Goal: Transaction & Acquisition: Obtain resource

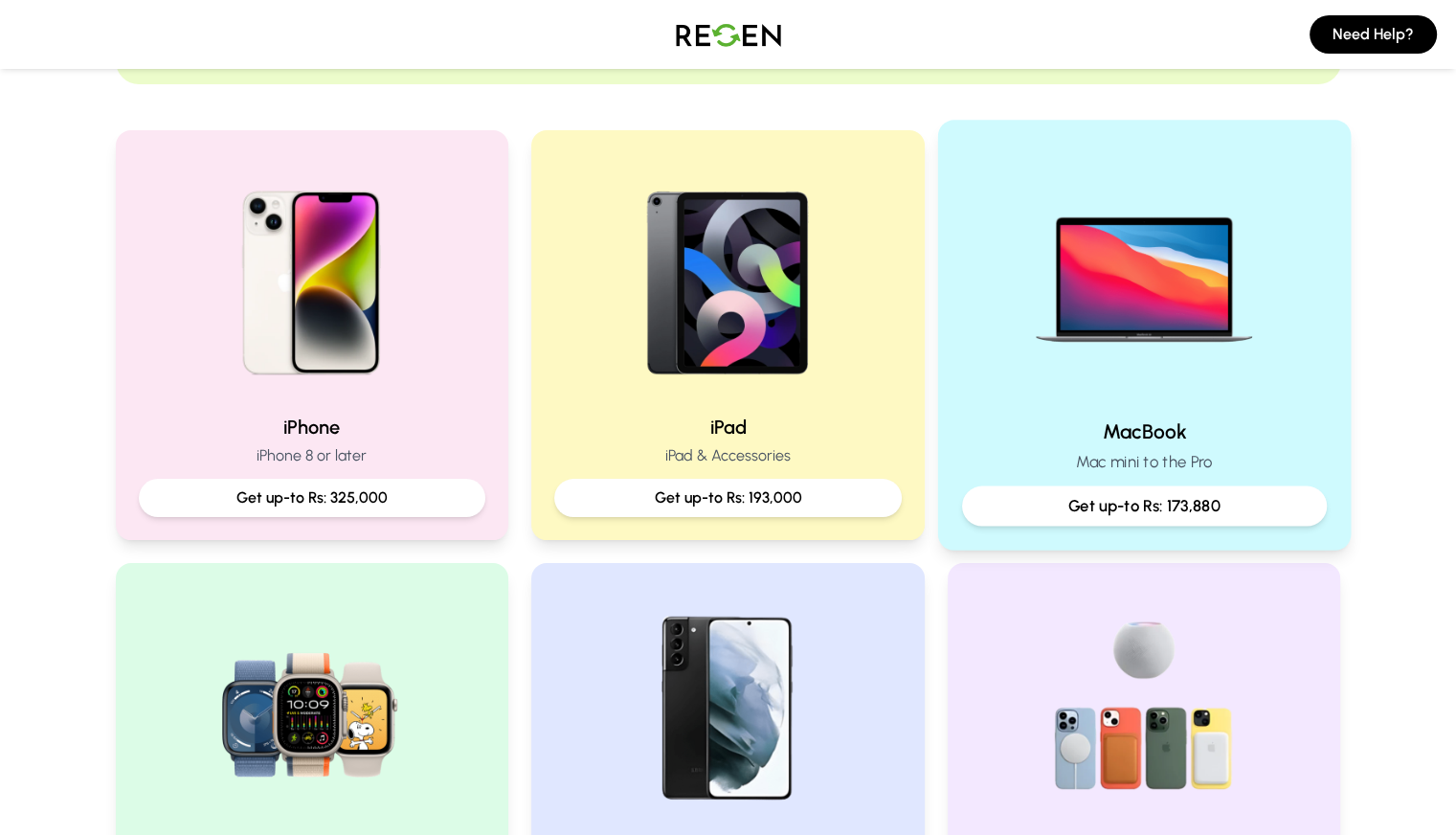
scroll to position [341, 0]
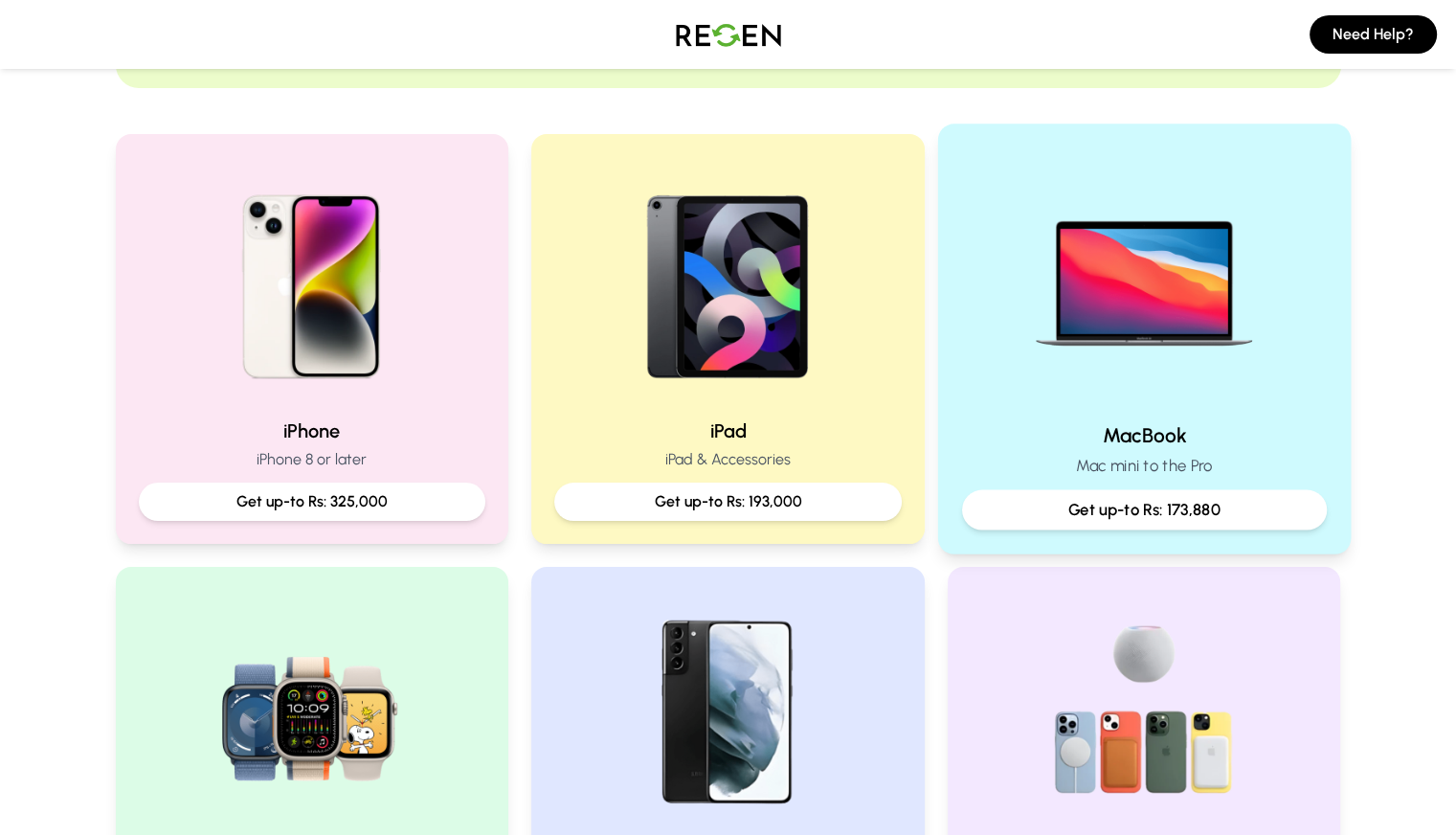
click at [1060, 331] on img at bounding box center [1144, 277] width 258 height 258
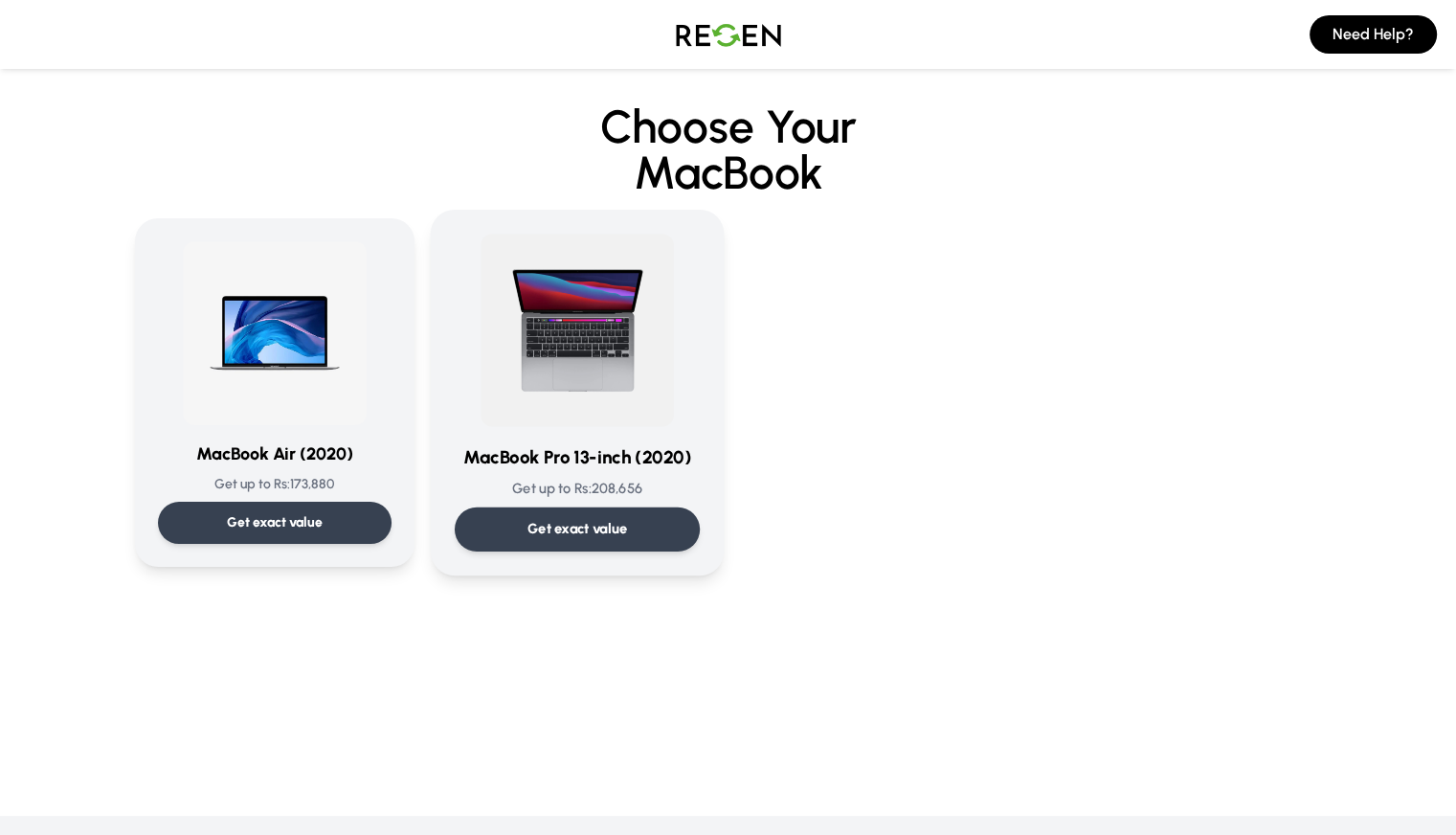
click at [486, 517] on div "Get exact value" at bounding box center [576, 529] width 245 height 44
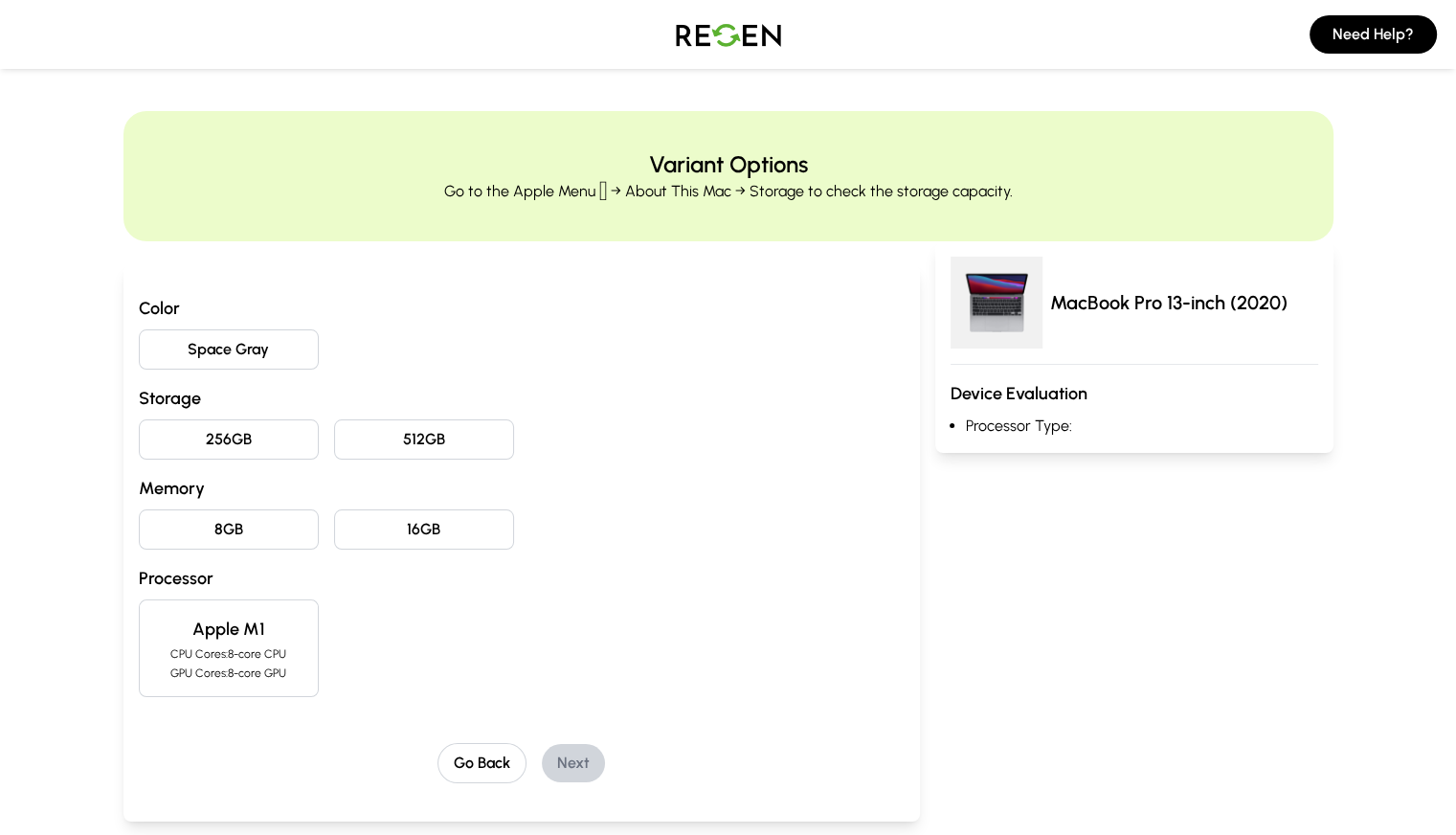
click at [155, 348] on button "Space Gray" at bounding box center [229, 349] width 180 height 40
click at [334, 445] on button "512GB" at bounding box center [424, 438] width 180 height 40
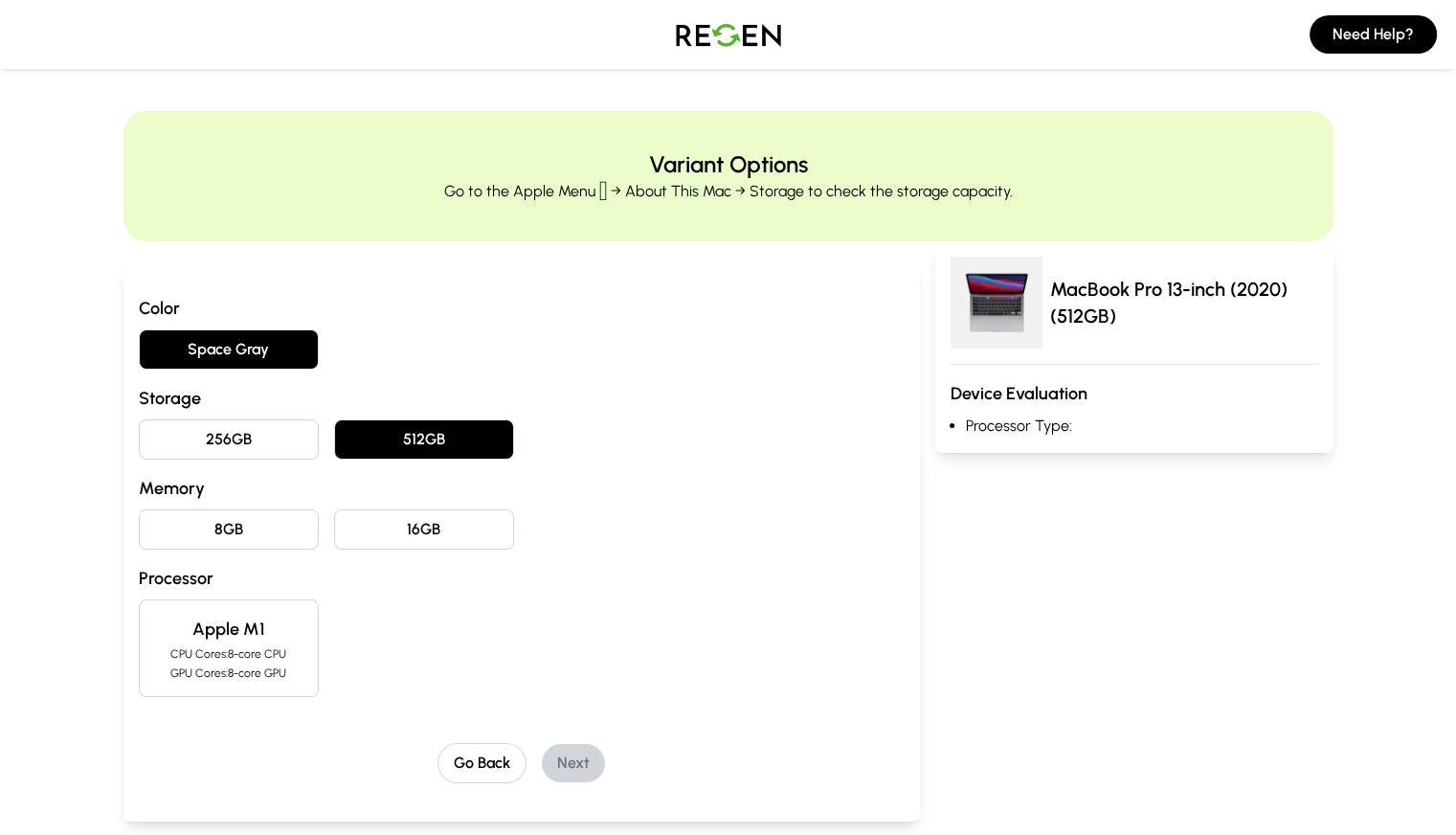
click at [334, 519] on button "16GB" at bounding box center [424, 529] width 180 height 40
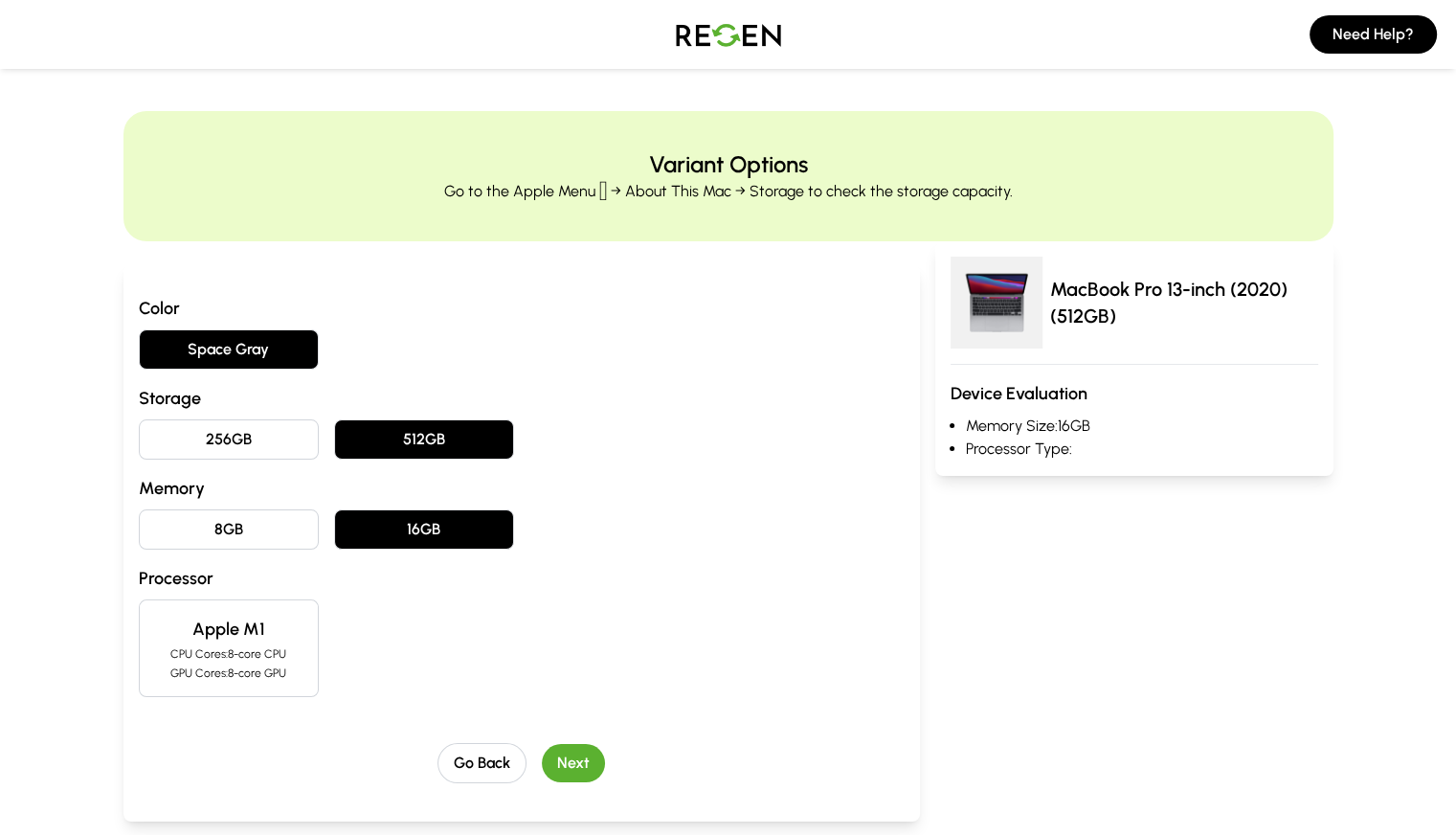
click at [542, 764] on button "Next" at bounding box center [573, 763] width 63 height 38
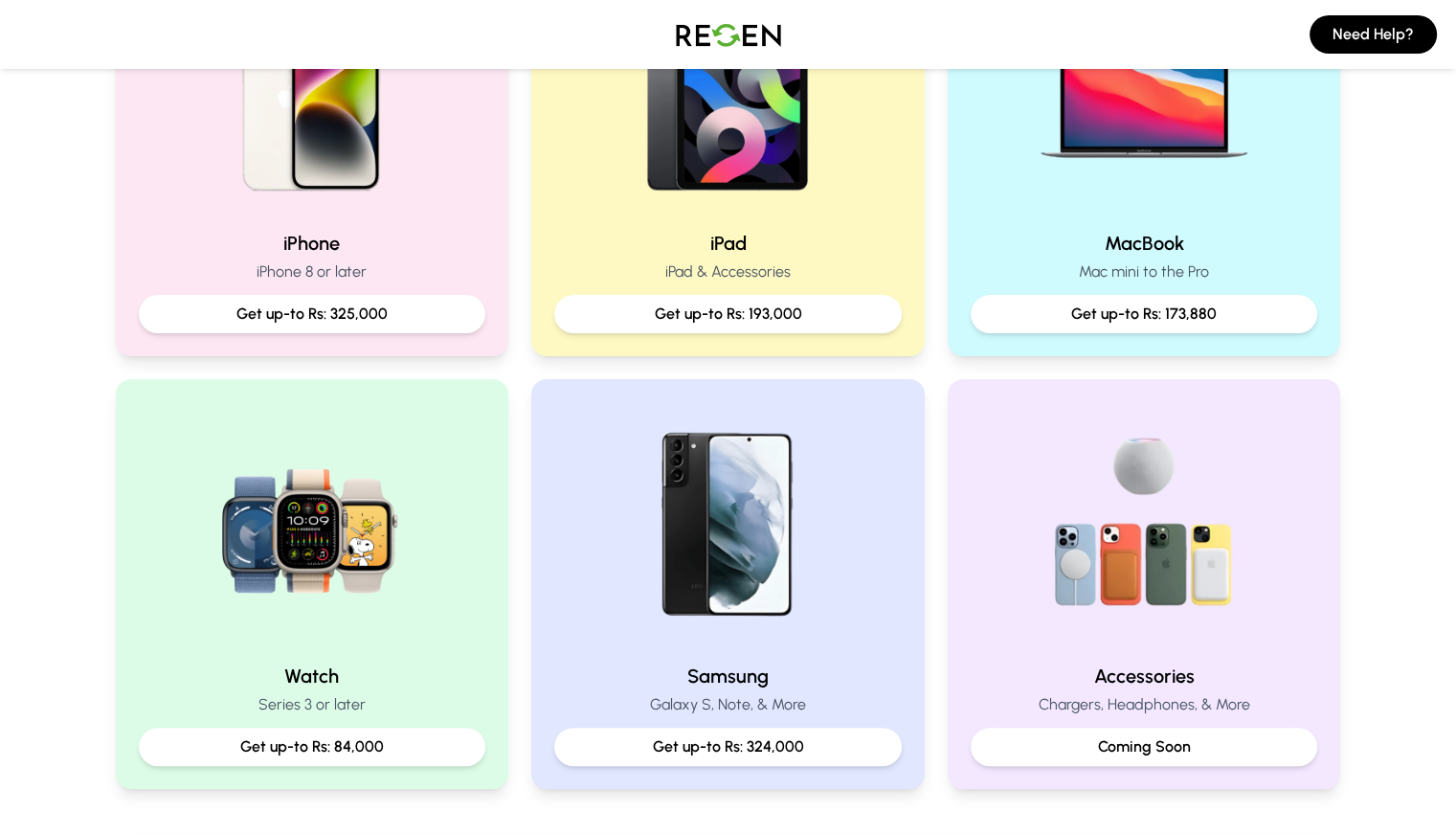
scroll to position [353, 0]
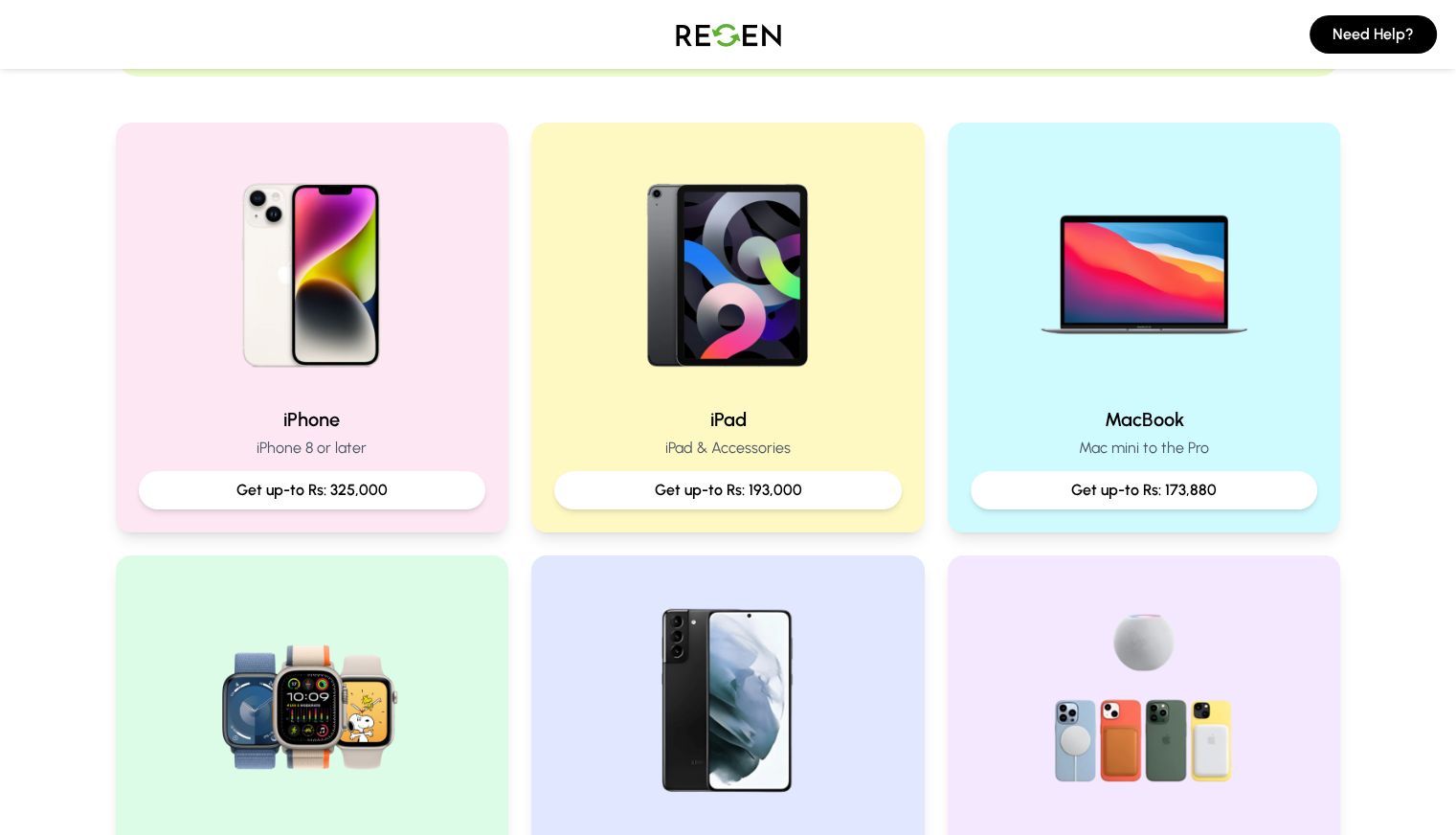
click at [343, 403] on div "iPhone iPhone 8 or later Get up-to Rs: 325,000" at bounding box center [312, 328] width 394 height 410
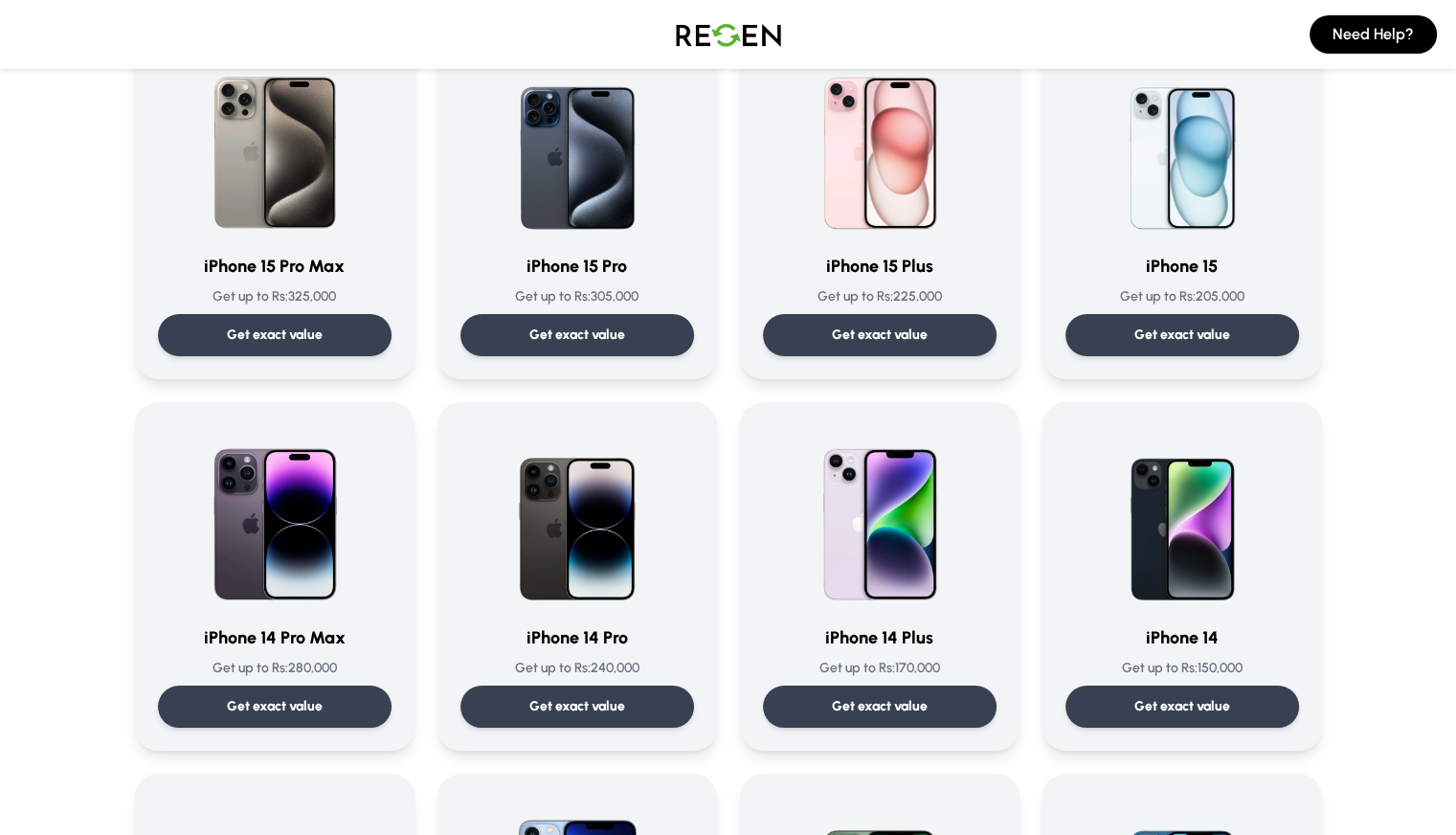
scroll to position [199, 0]
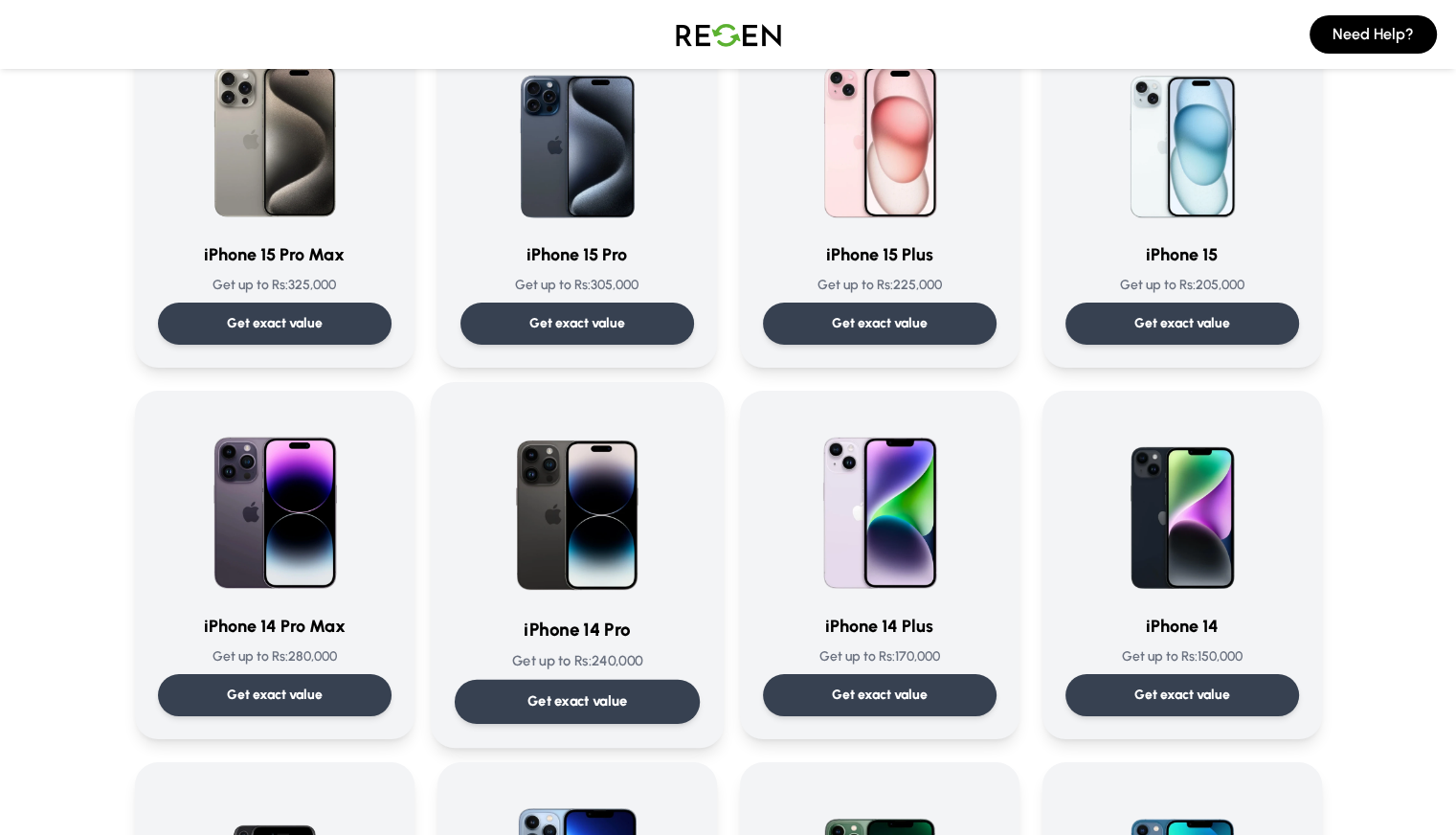
click at [547, 634] on h3 "iPhone 14 Pro" at bounding box center [576, 630] width 245 height 27
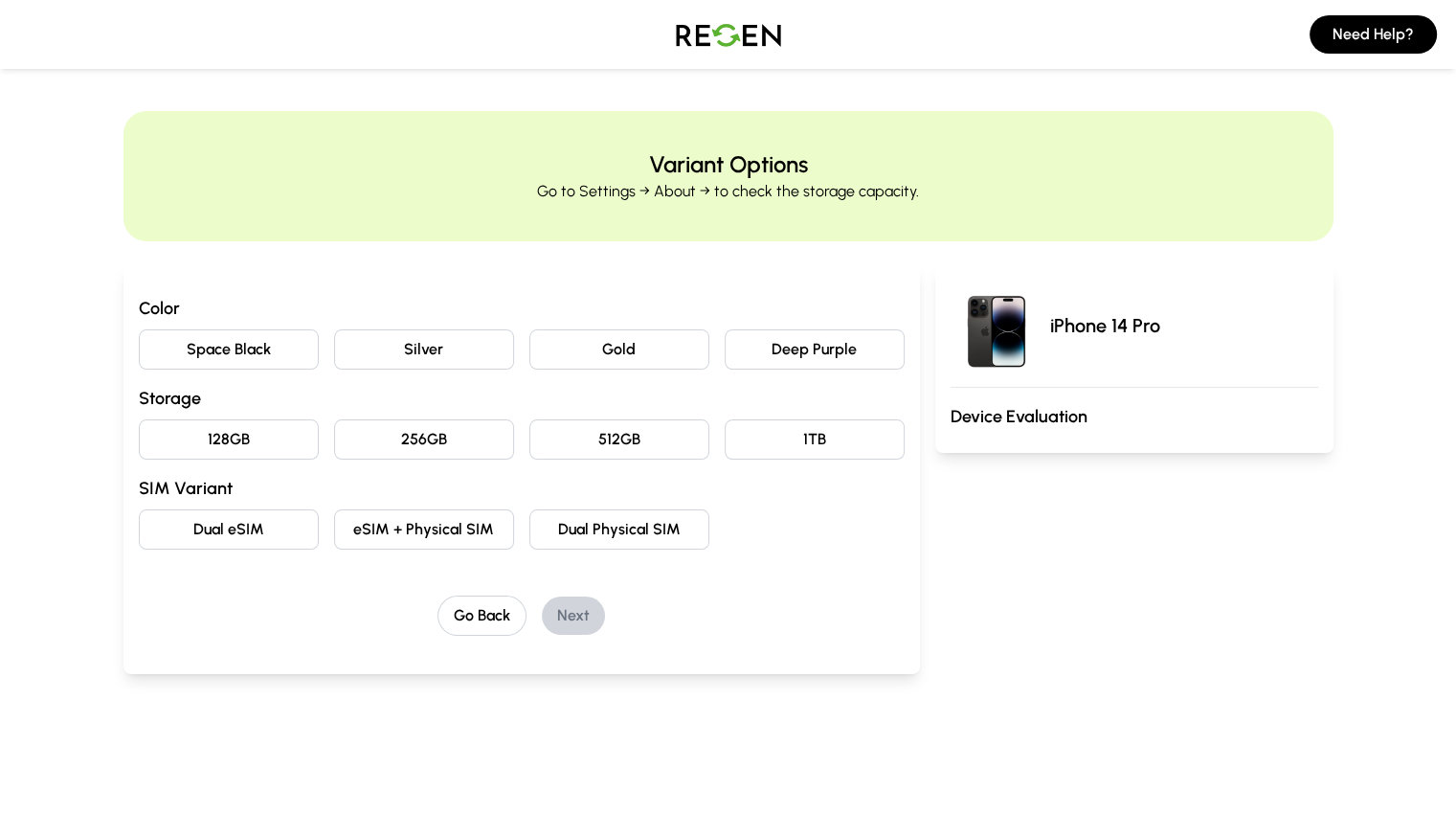
click at [388, 443] on button "256GB" at bounding box center [424, 438] width 180 height 40
click at [746, 358] on button "Deep Purple" at bounding box center [814, 349] width 180 height 40
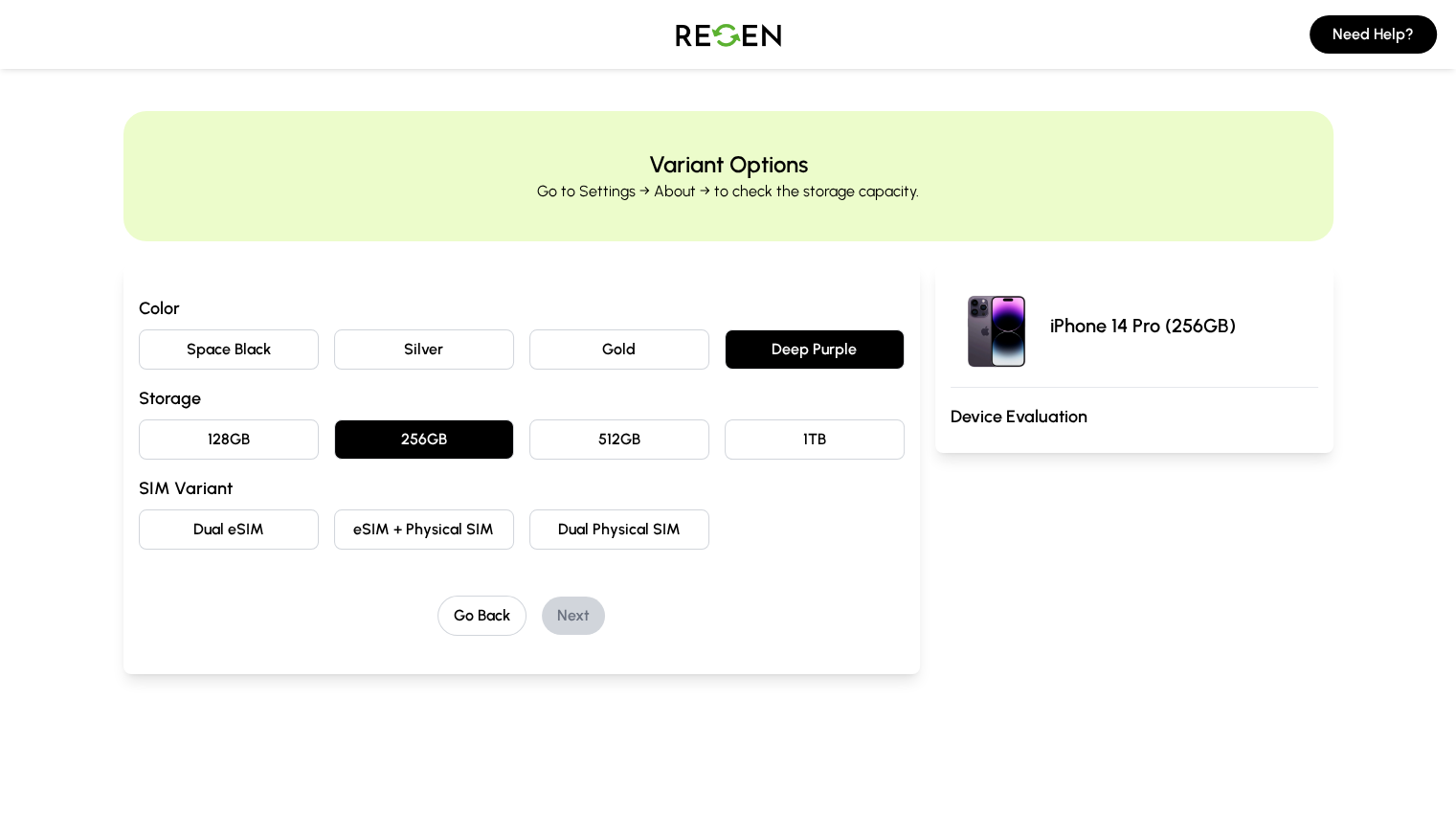
click at [334, 530] on button "eSIM + Physical SIM" at bounding box center [424, 529] width 180 height 40
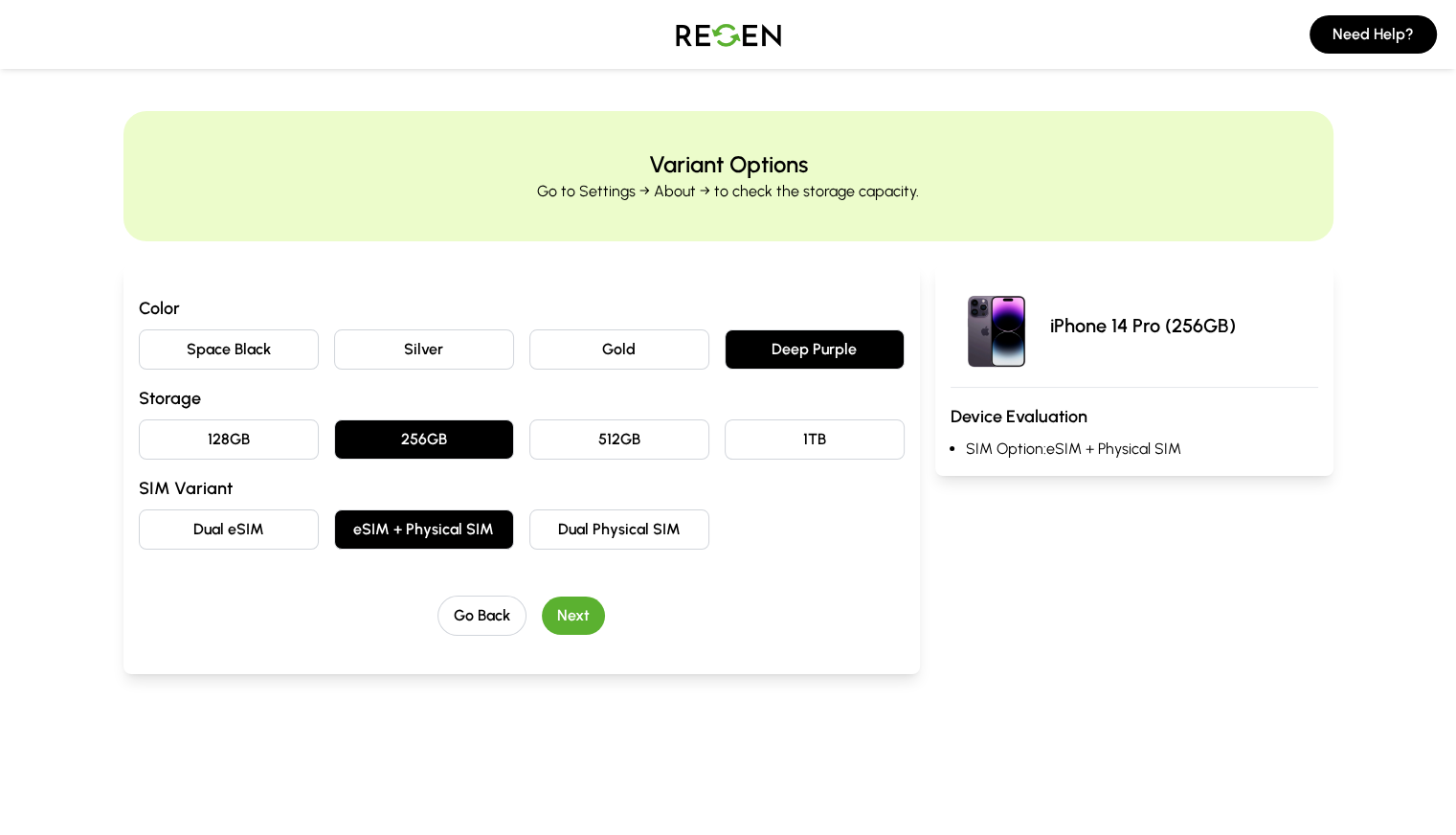
click at [542, 619] on button "Next" at bounding box center [573, 615] width 63 height 38
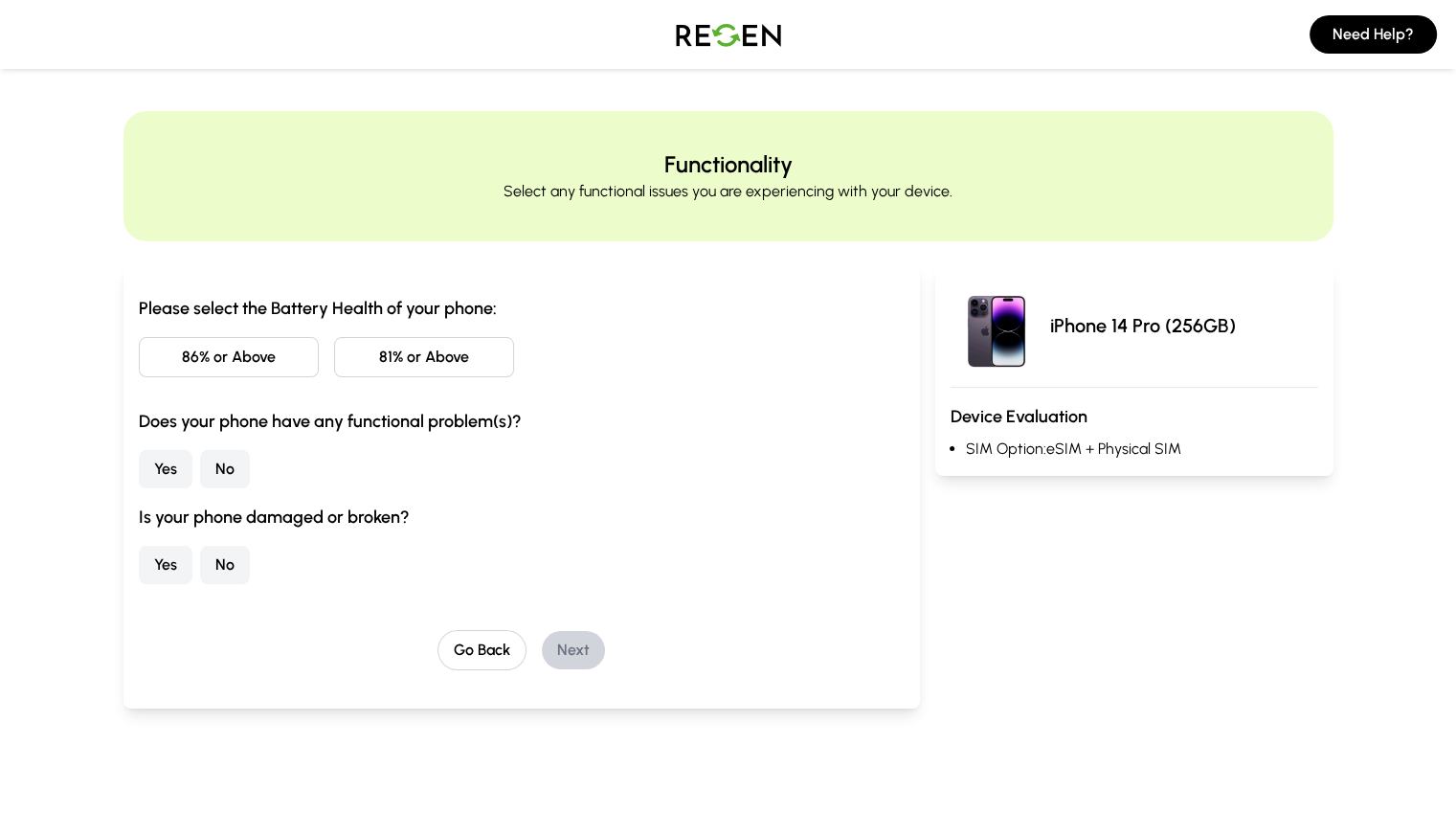
click at [334, 376] on button "81% or Above" at bounding box center [424, 356] width 180 height 40
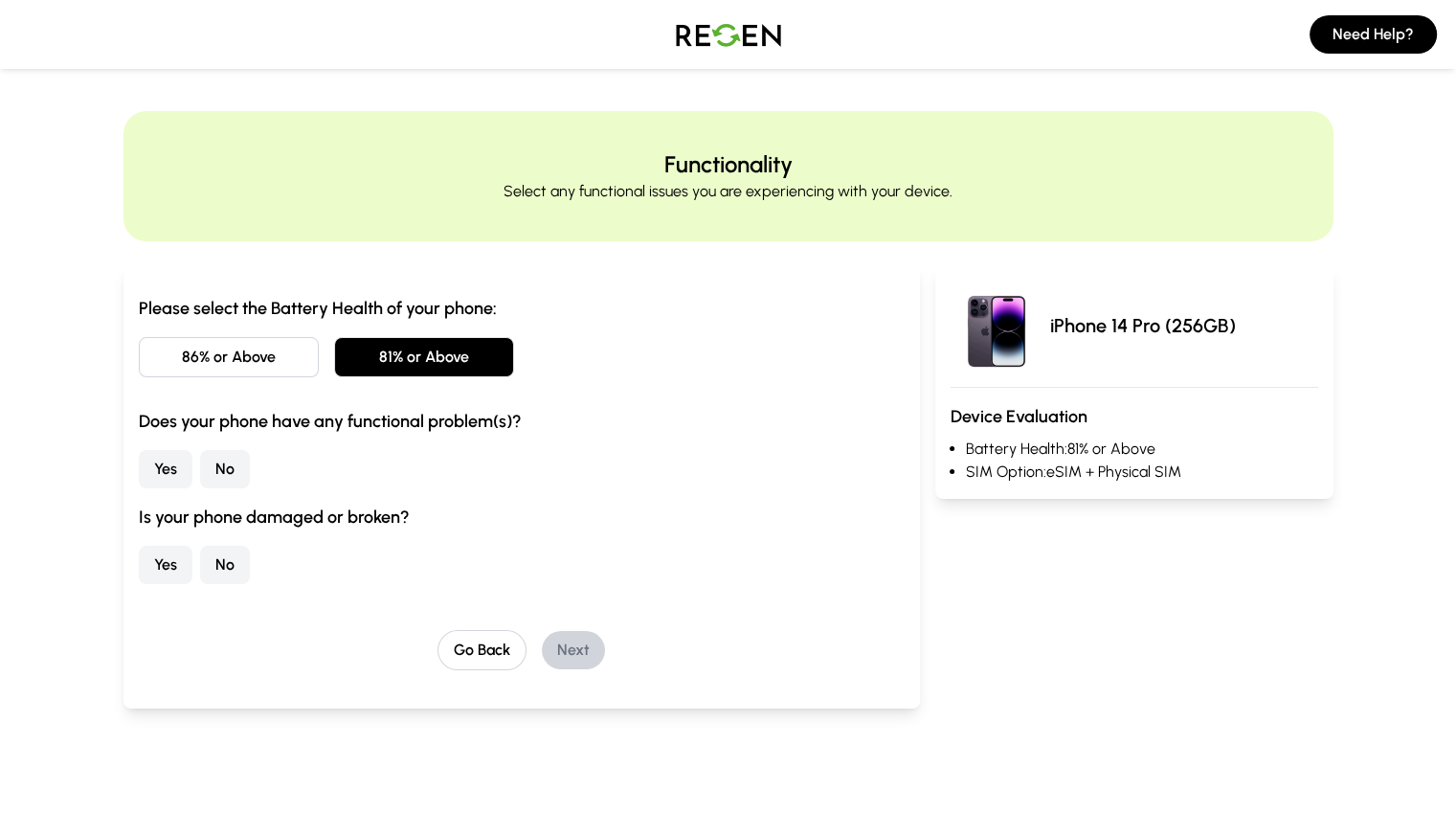
click at [200, 477] on button "No" at bounding box center [225, 469] width 50 height 38
click at [200, 558] on button "No" at bounding box center [225, 564] width 50 height 38
click at [542, 656] on button "Next" at bounding box center [573, 649] width 63 height 38
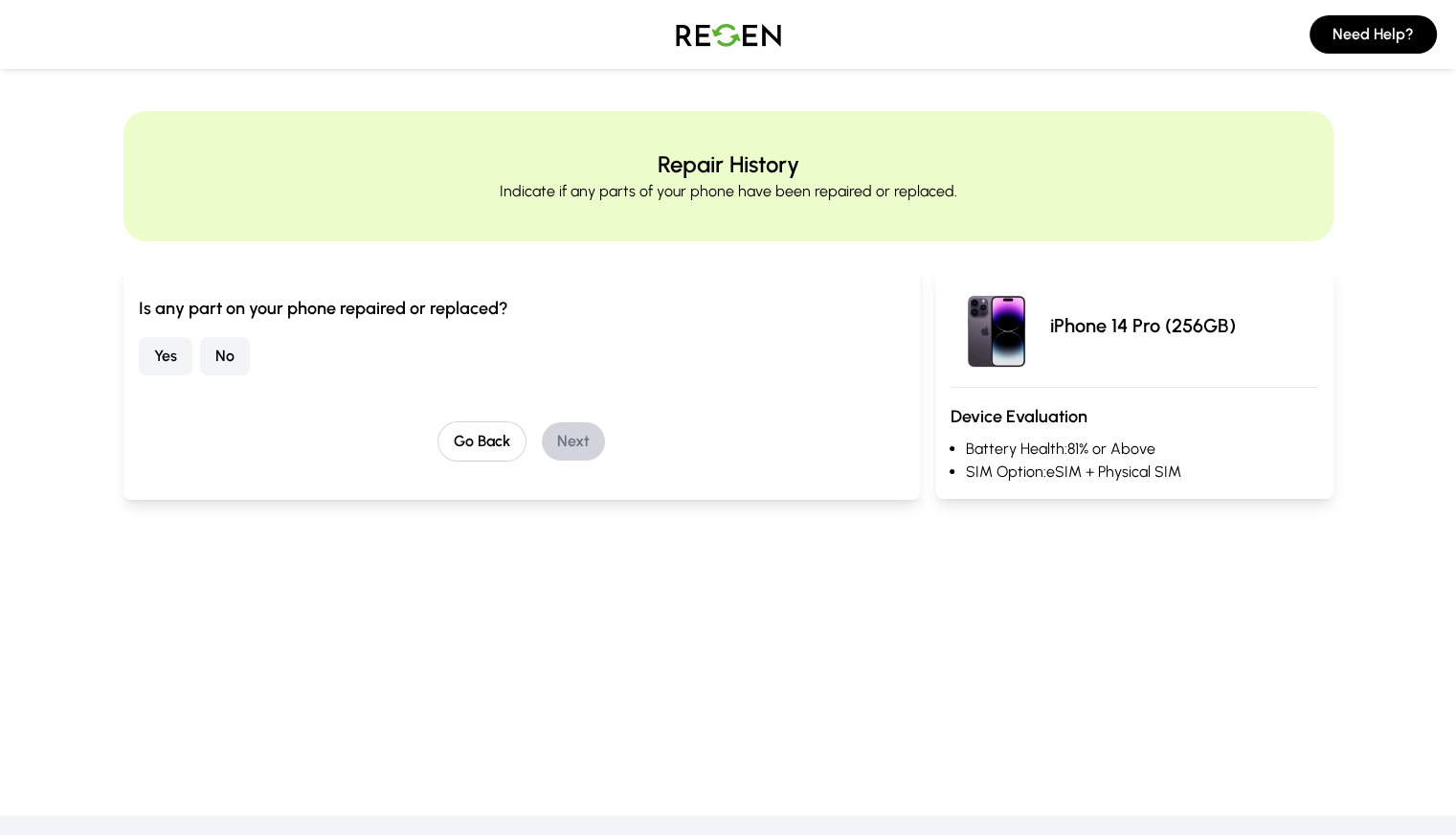
click at [200, 353] on button "No" at bounding box center [225, 355] width 50 height 38
click at [542, 431] on button "Next" at bounding box center [573, 440] width 63 height 38
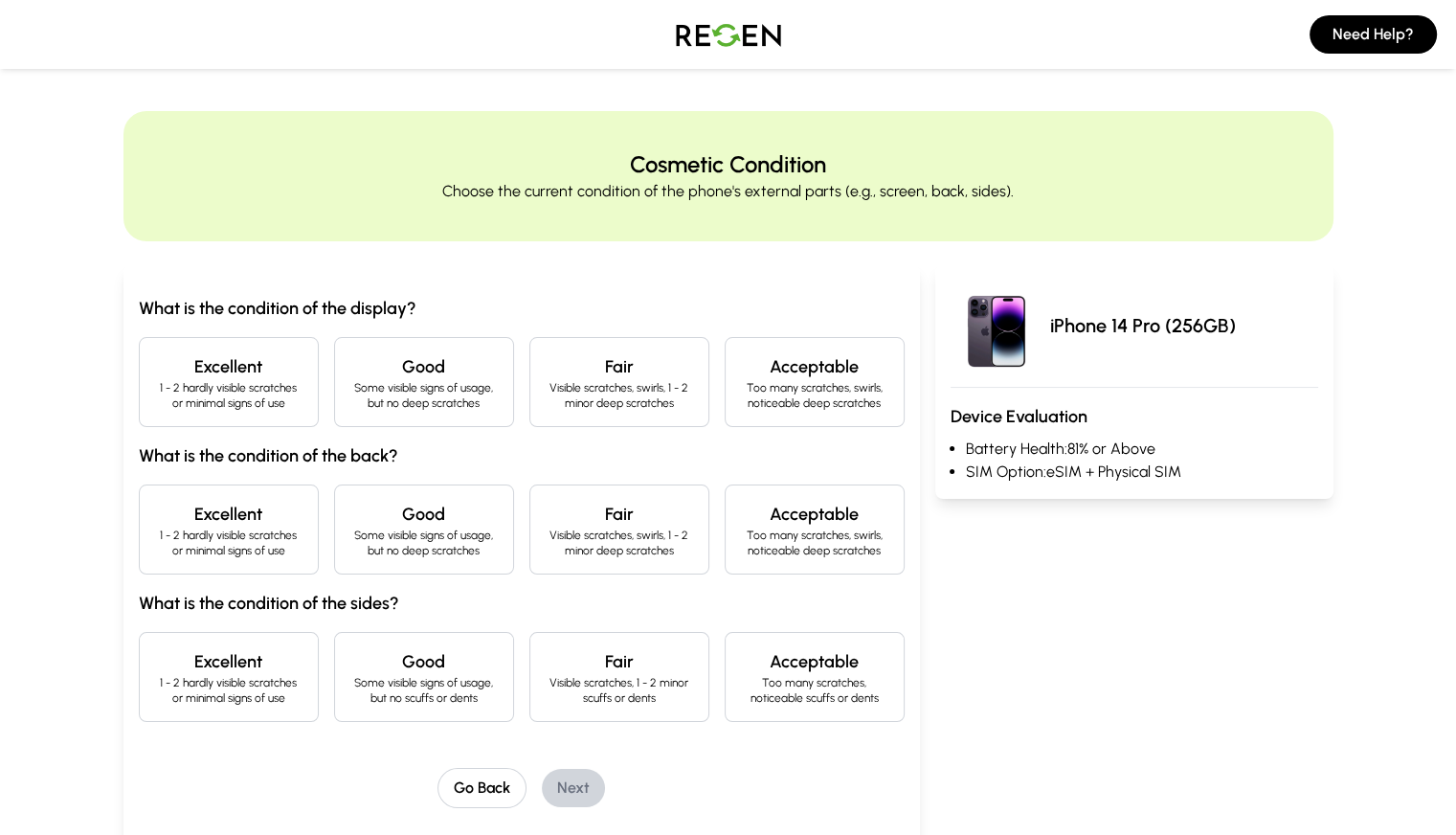
click at [155, 388] on p "1 - 2 hardly visible scratches or minimal signs of use" at bounding box center [229, 395] width 147 height 30
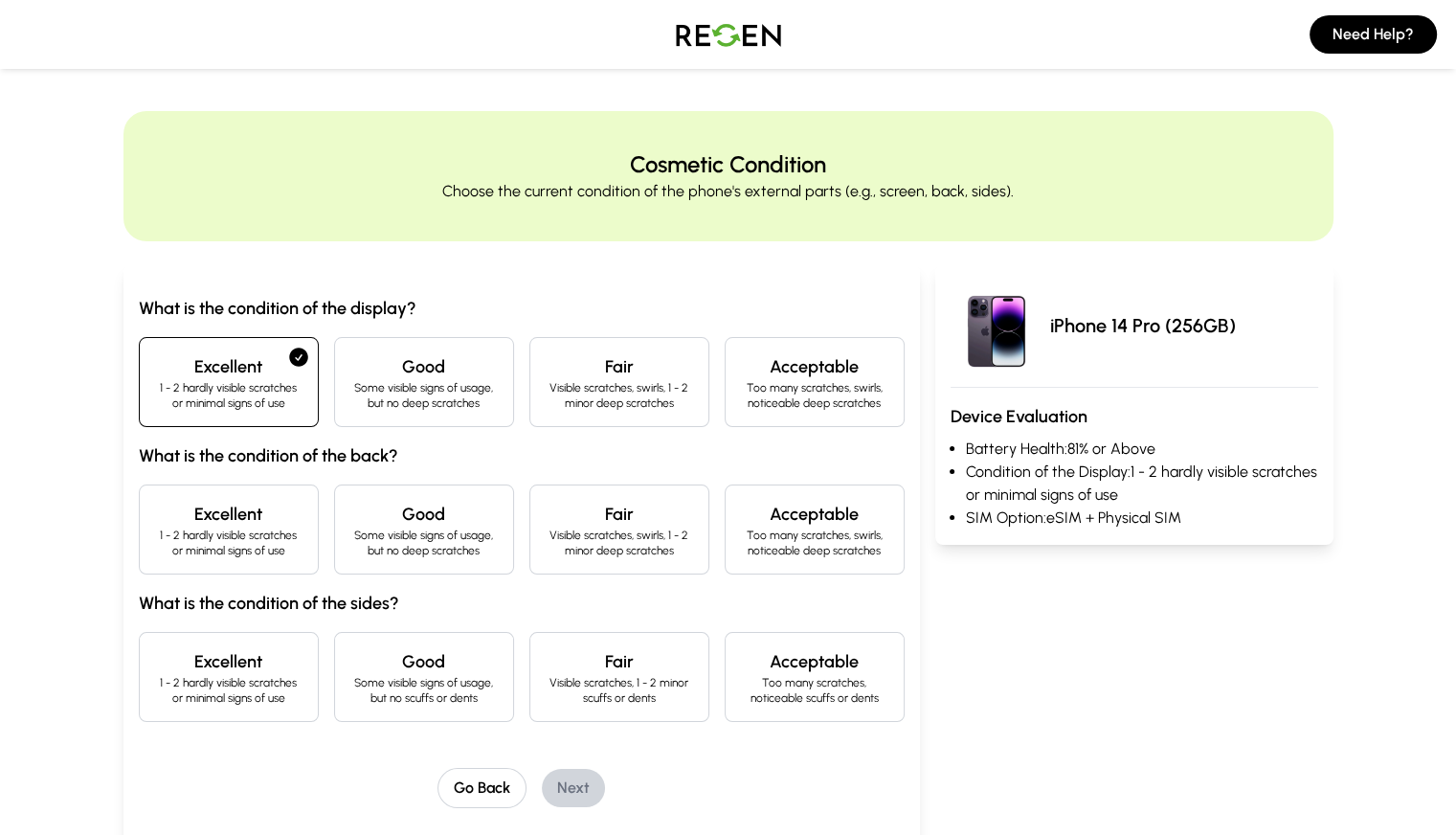
click at [210, 508] on h4 "Excellent" at bounding box center [229, 514] width 147 height 26
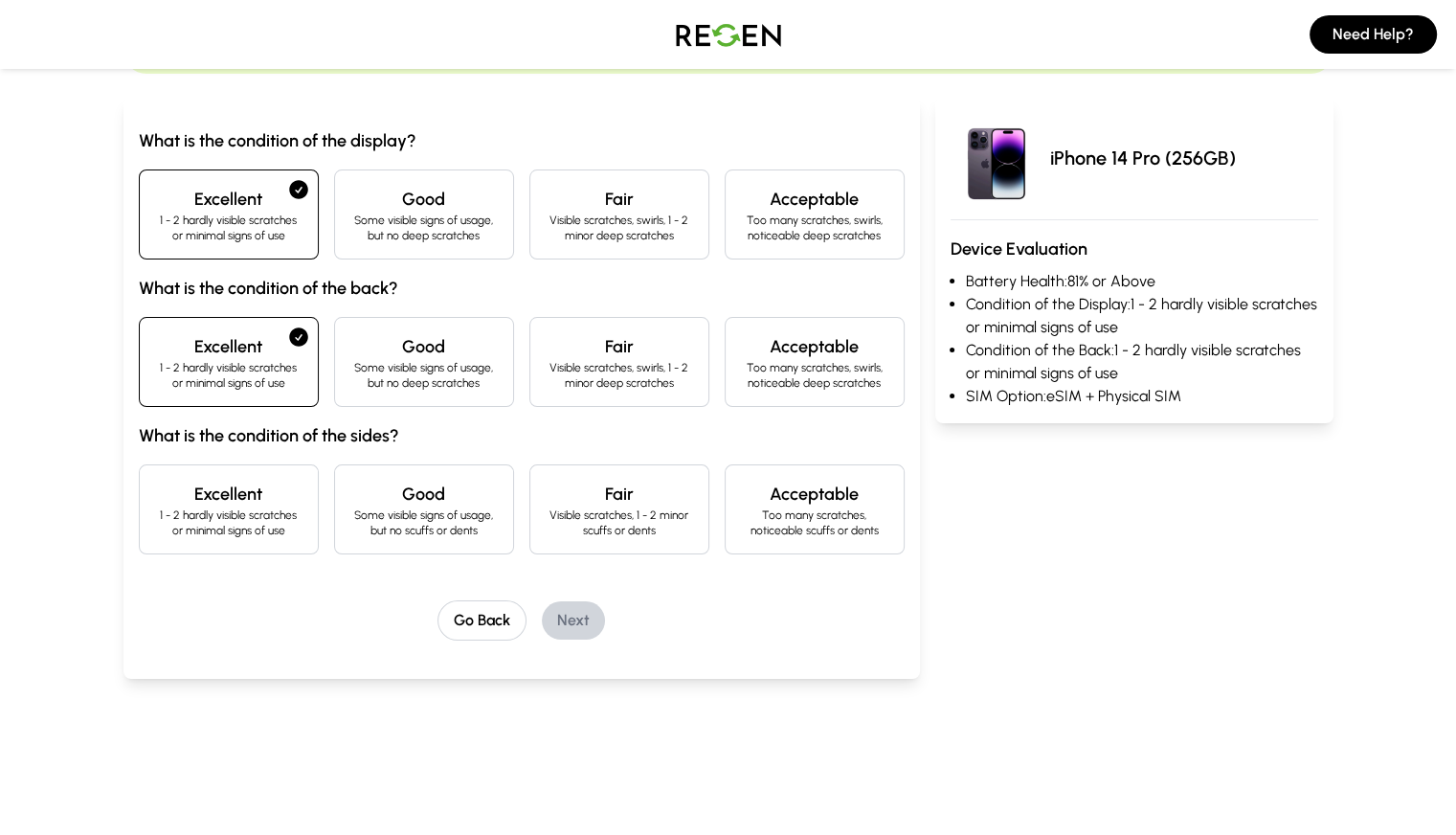
scroll to position [182, 0]
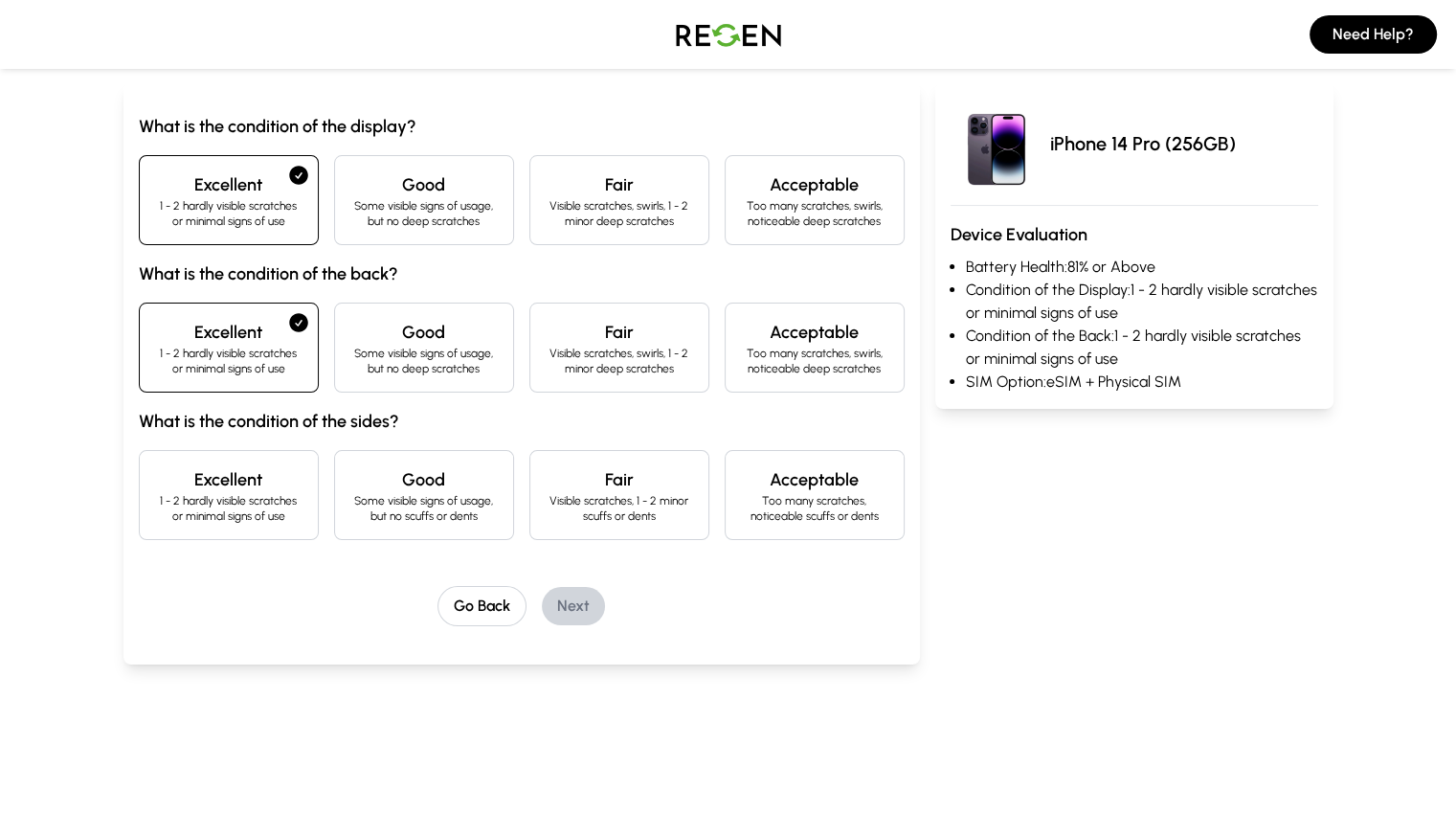
click at [183, 483] on h4 "Excellent" at bounding box center [229, 480] width 147 height 26
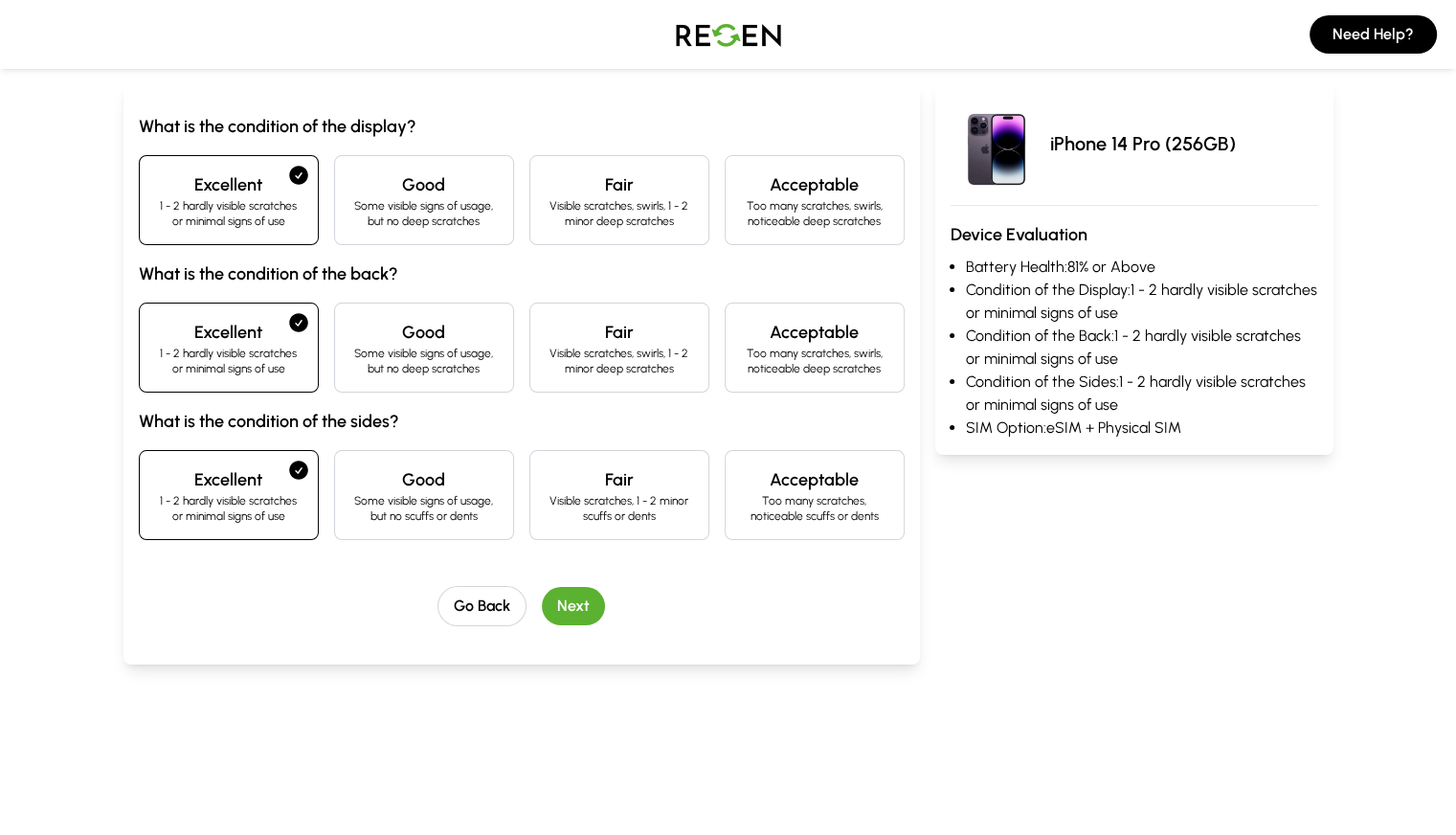
click at [542, 597] on button "Next" at bounding box center [573, 605] width 63 height 38
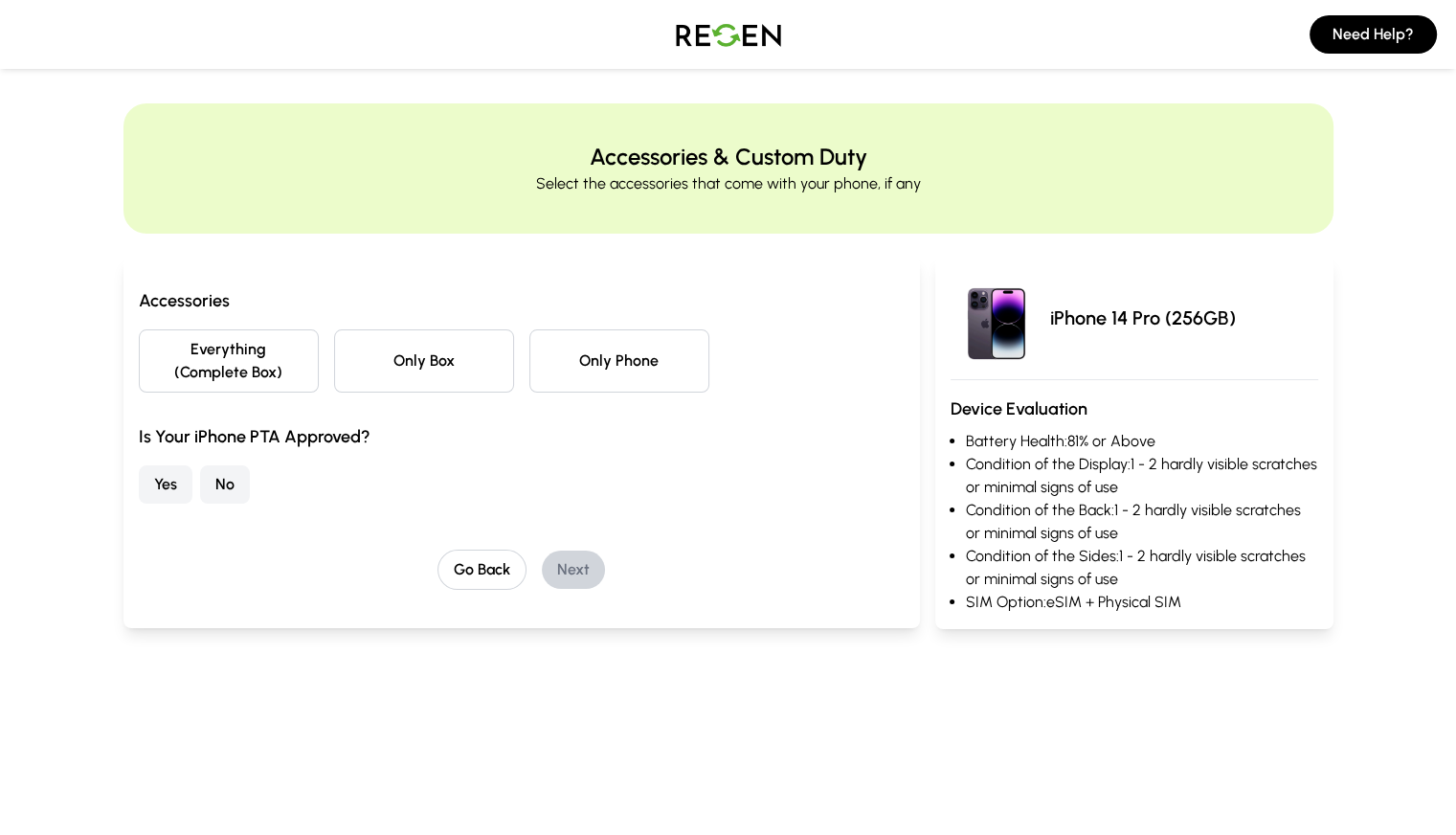
scroll to position [0, 0]
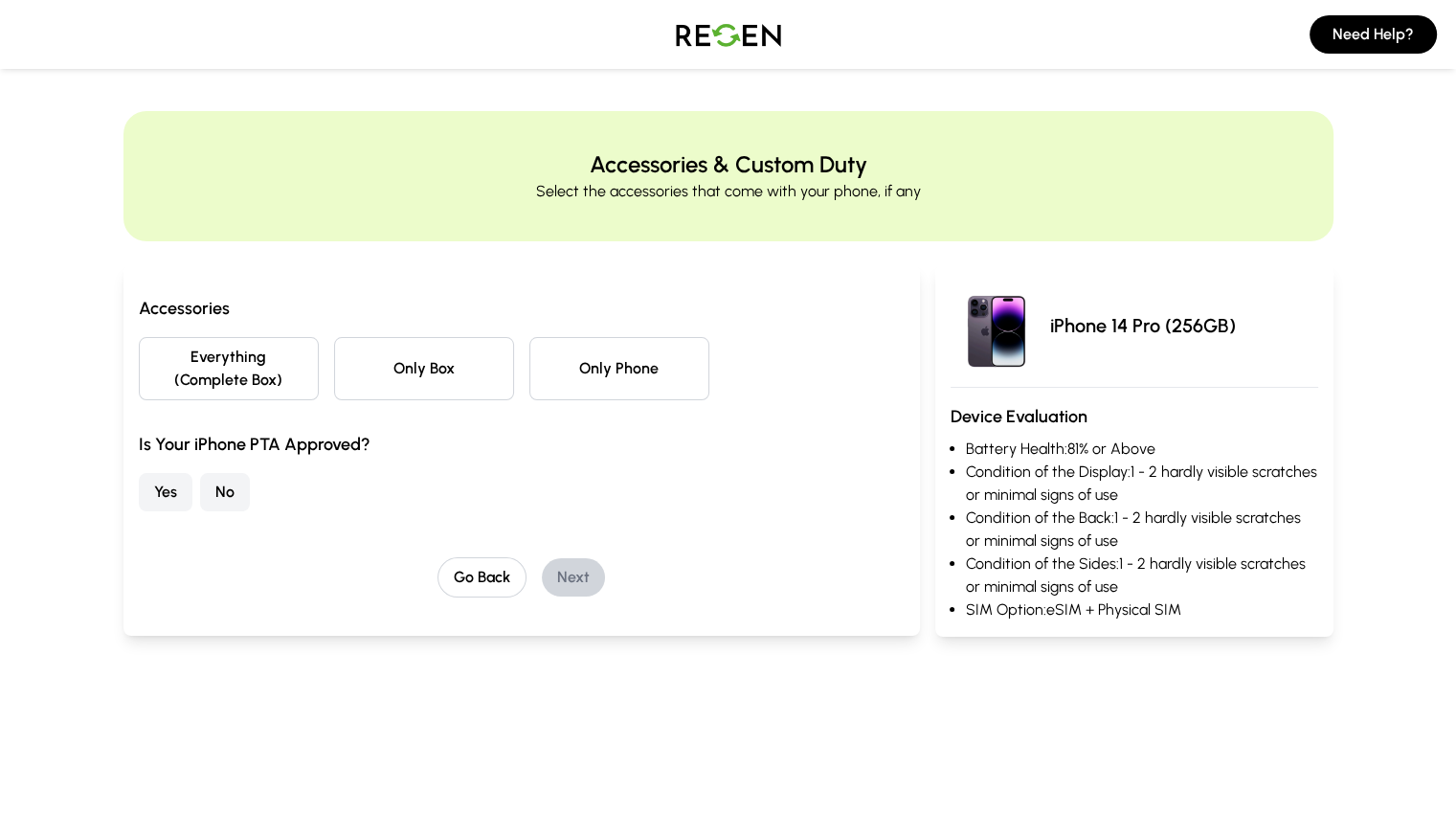
click at [572, 363] on button "Only Phone" at bounding box center [619, 368] width 180 height 63
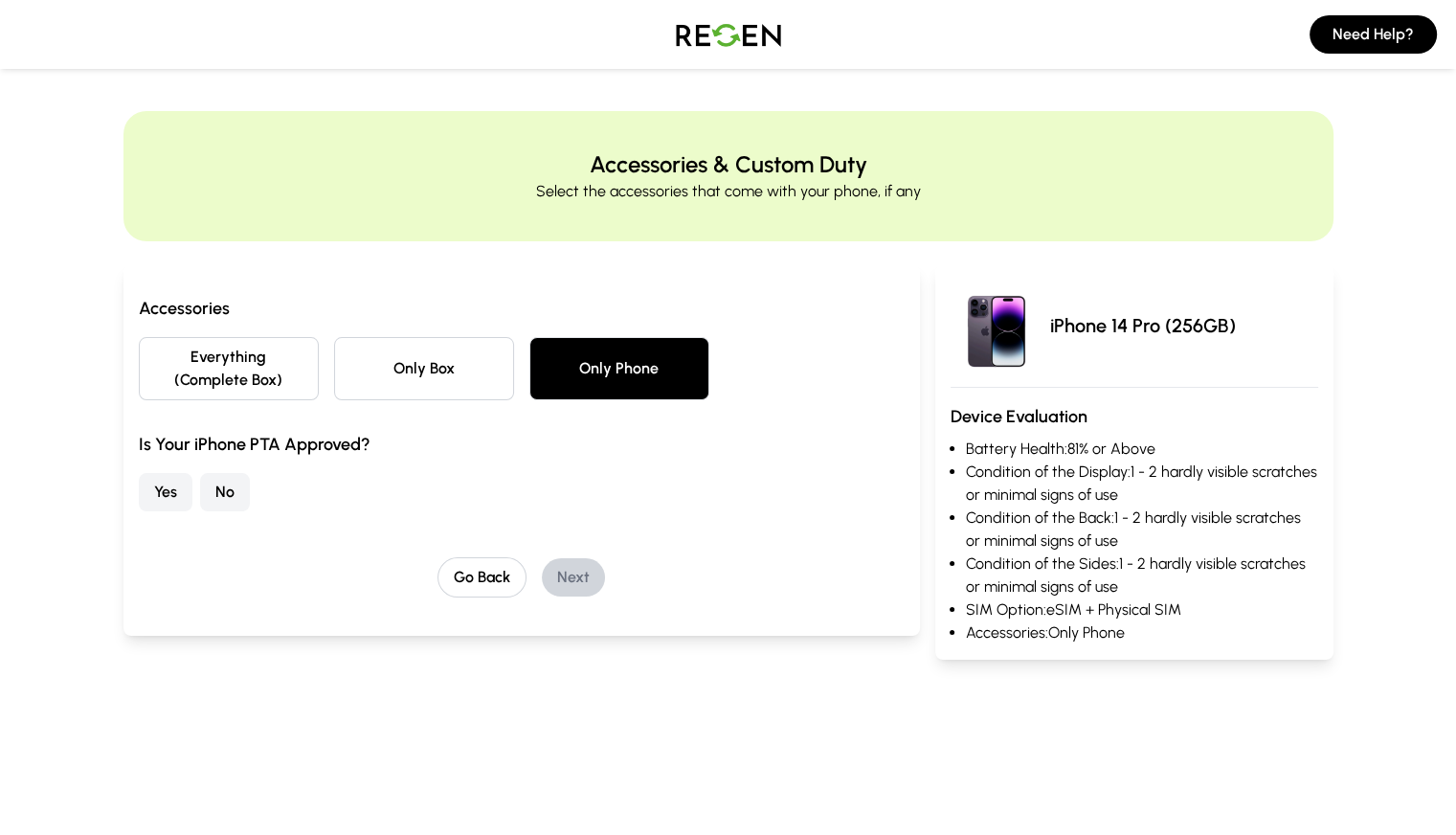
click at [200, 473] on button "No" at bounding box center [225, 491] width 50 height 38
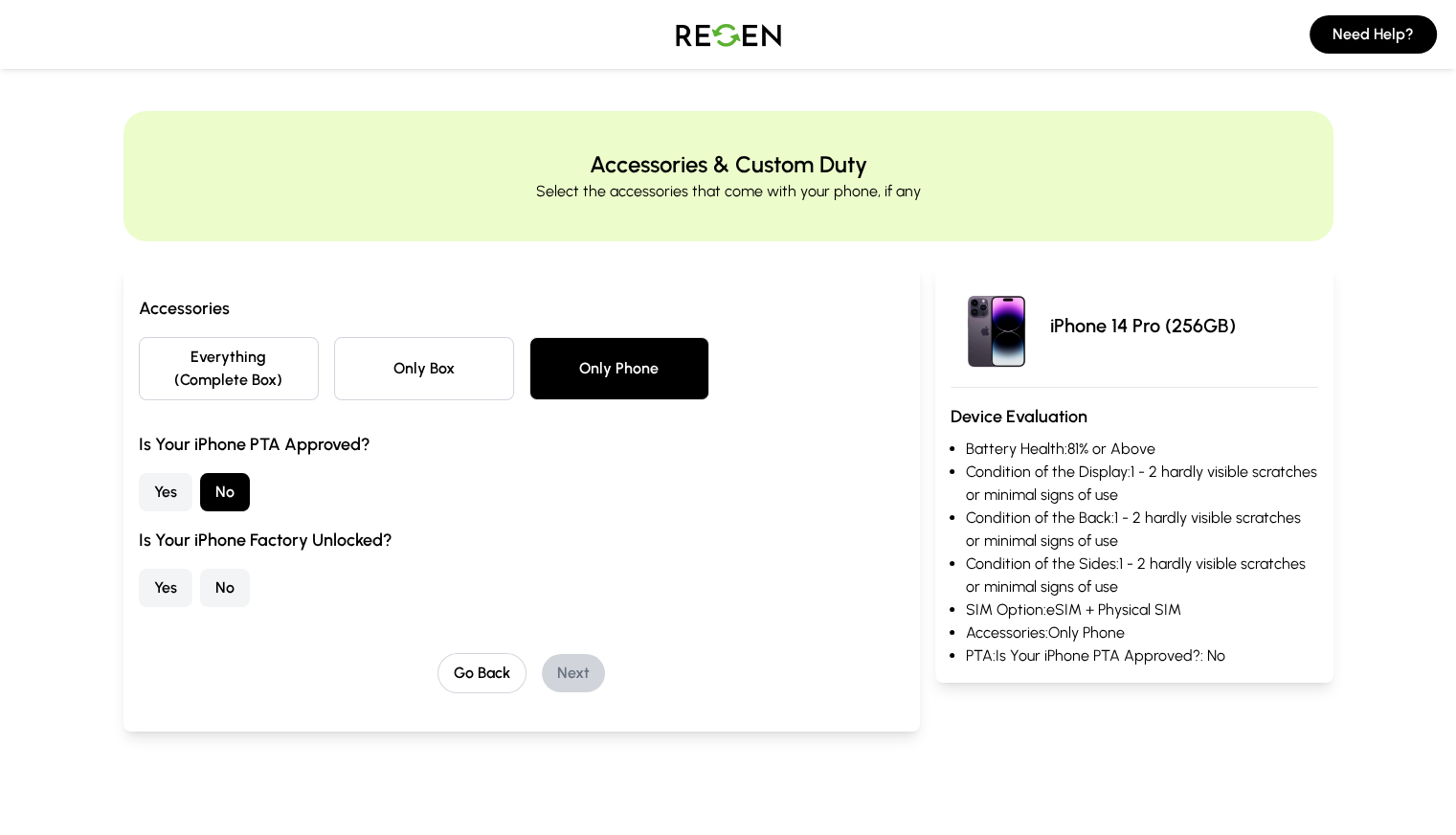
click at [200, 568] on button "No" at bounding box center [225, 587] width 50 height 38
click at [542, 654] on button "Next" at bounding box center [573, 673] width 63 height 38
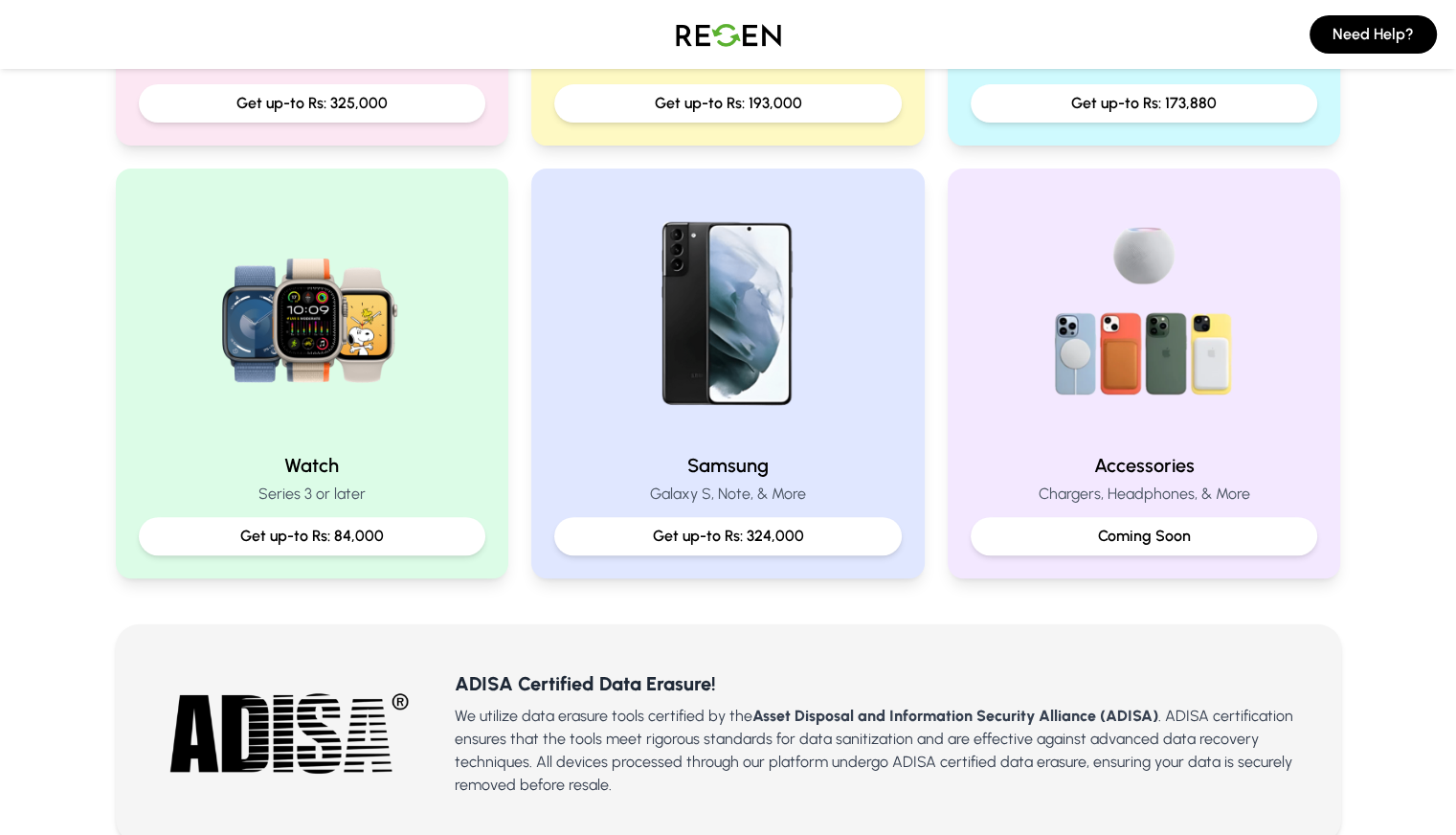
scroll to position [745, 0]
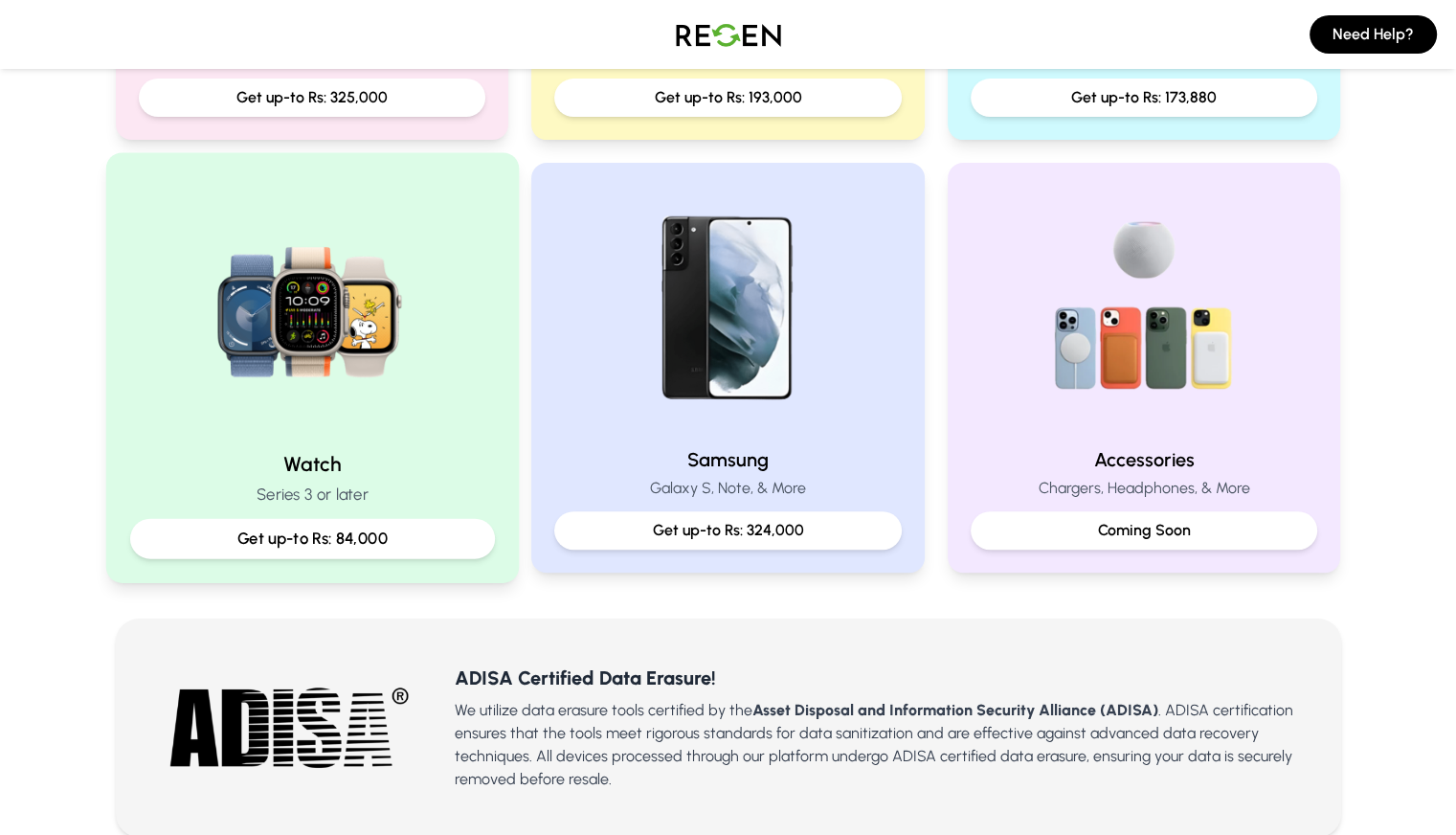
click at [314, 415] on img at bounding box center [312, 306] width 258 height 258
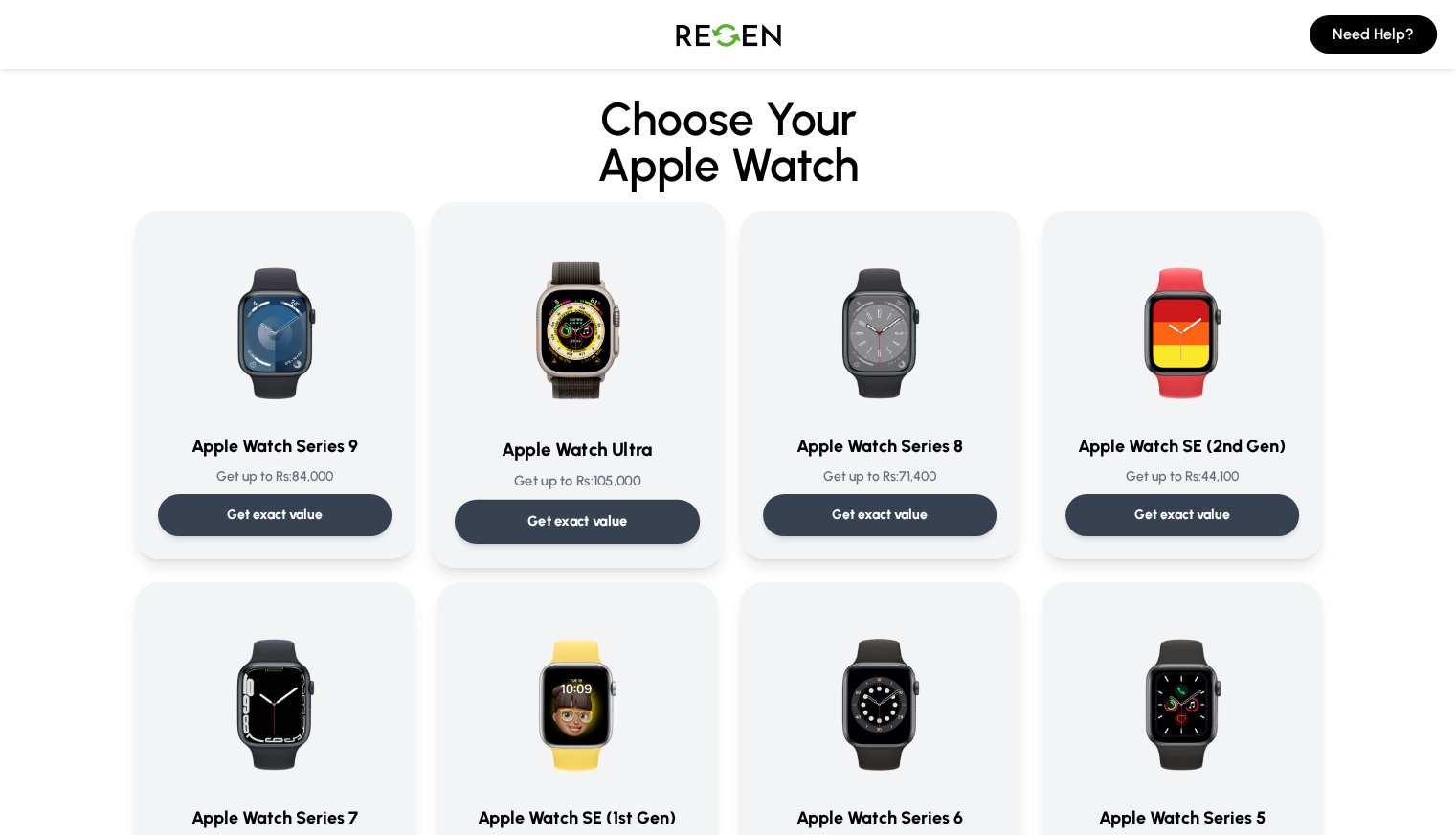
scroll to position [11, 0]
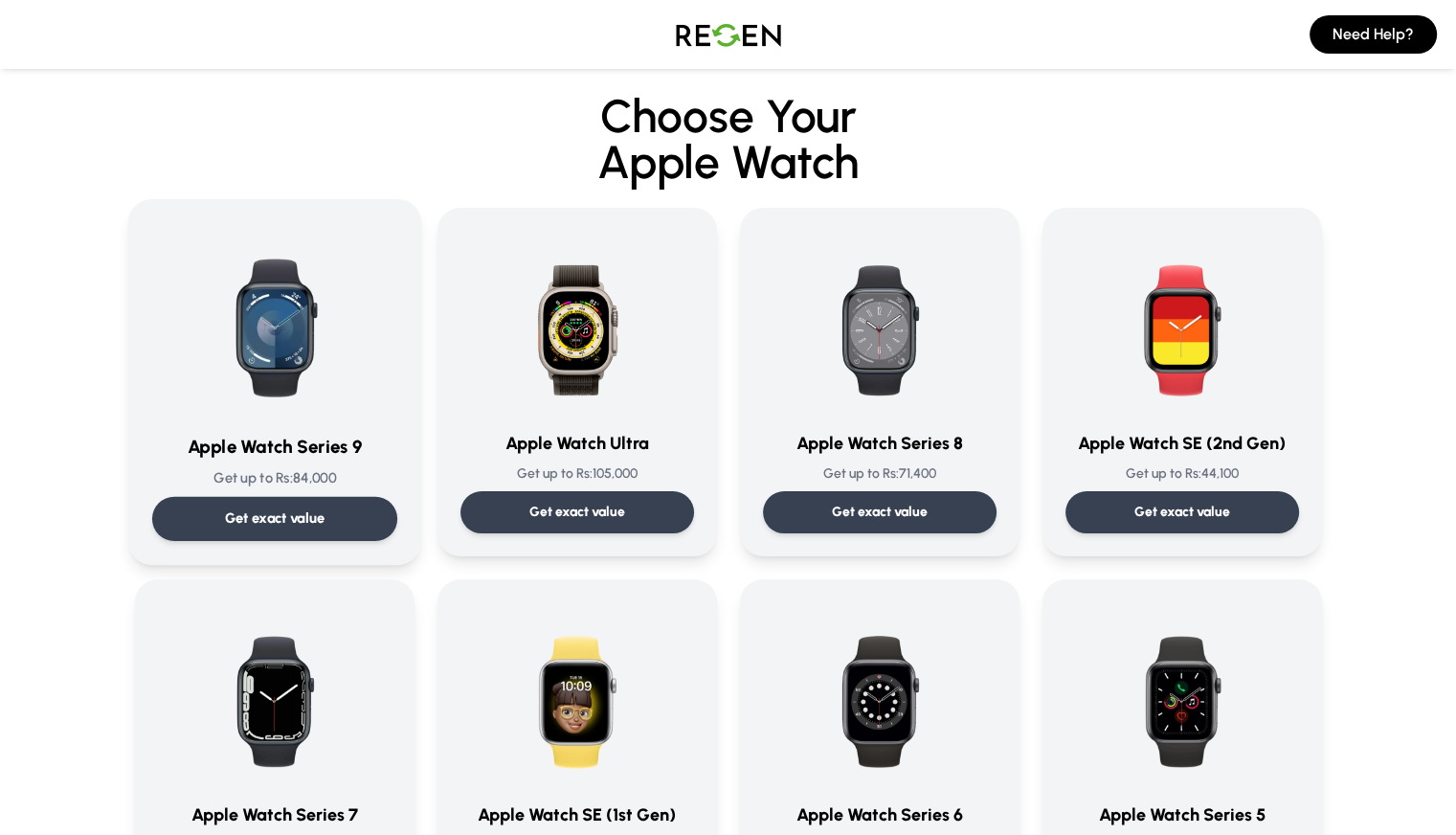
click at [312, 430] on div "Apple Watch Series 9 Get up to Rs: 84,000 Get exact value" at bounding box center [273, 382] width 245 height 318
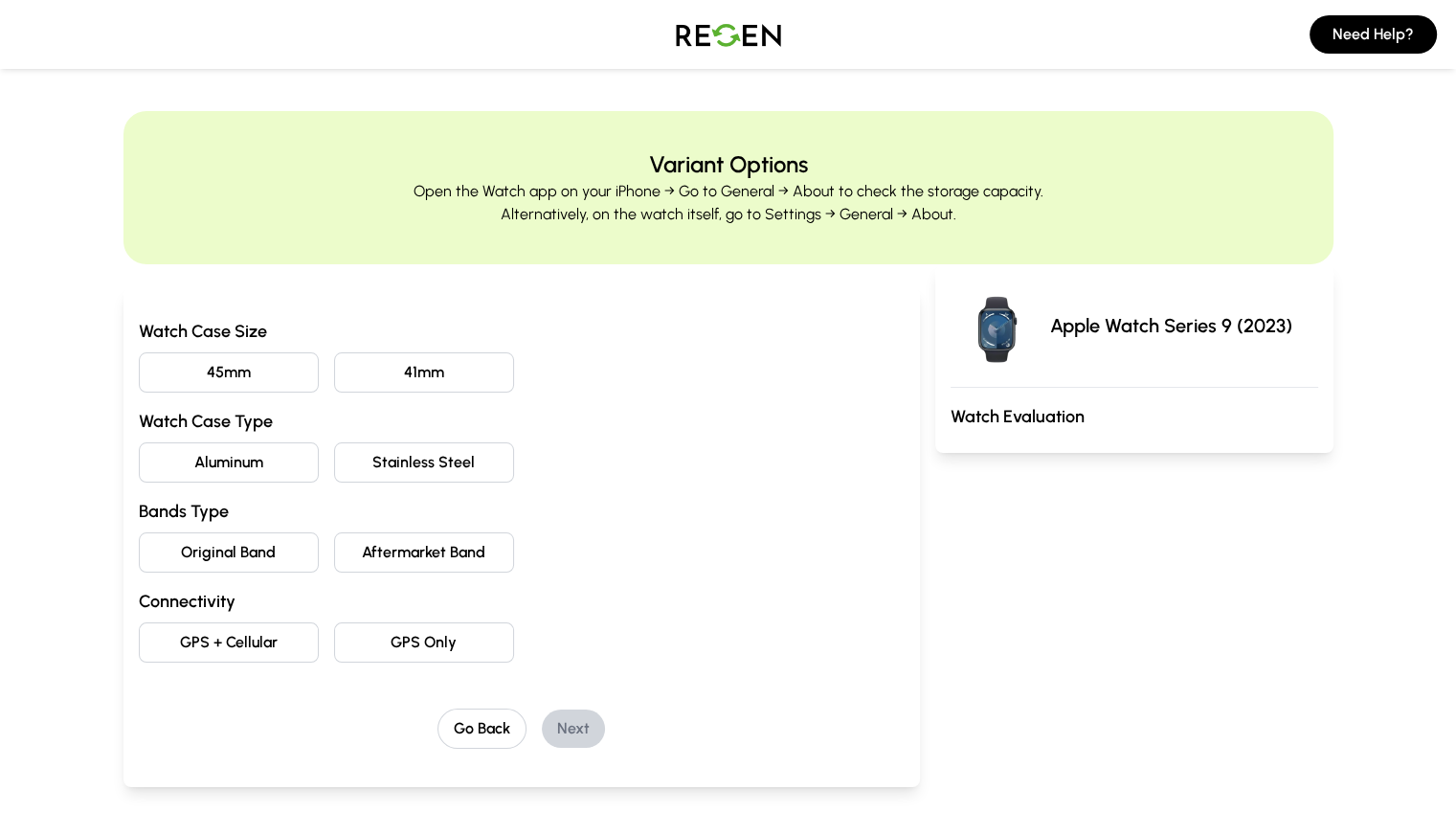
click at [210, 369] on button "45mm" at bounding box center [229, 372] width 180 height 40
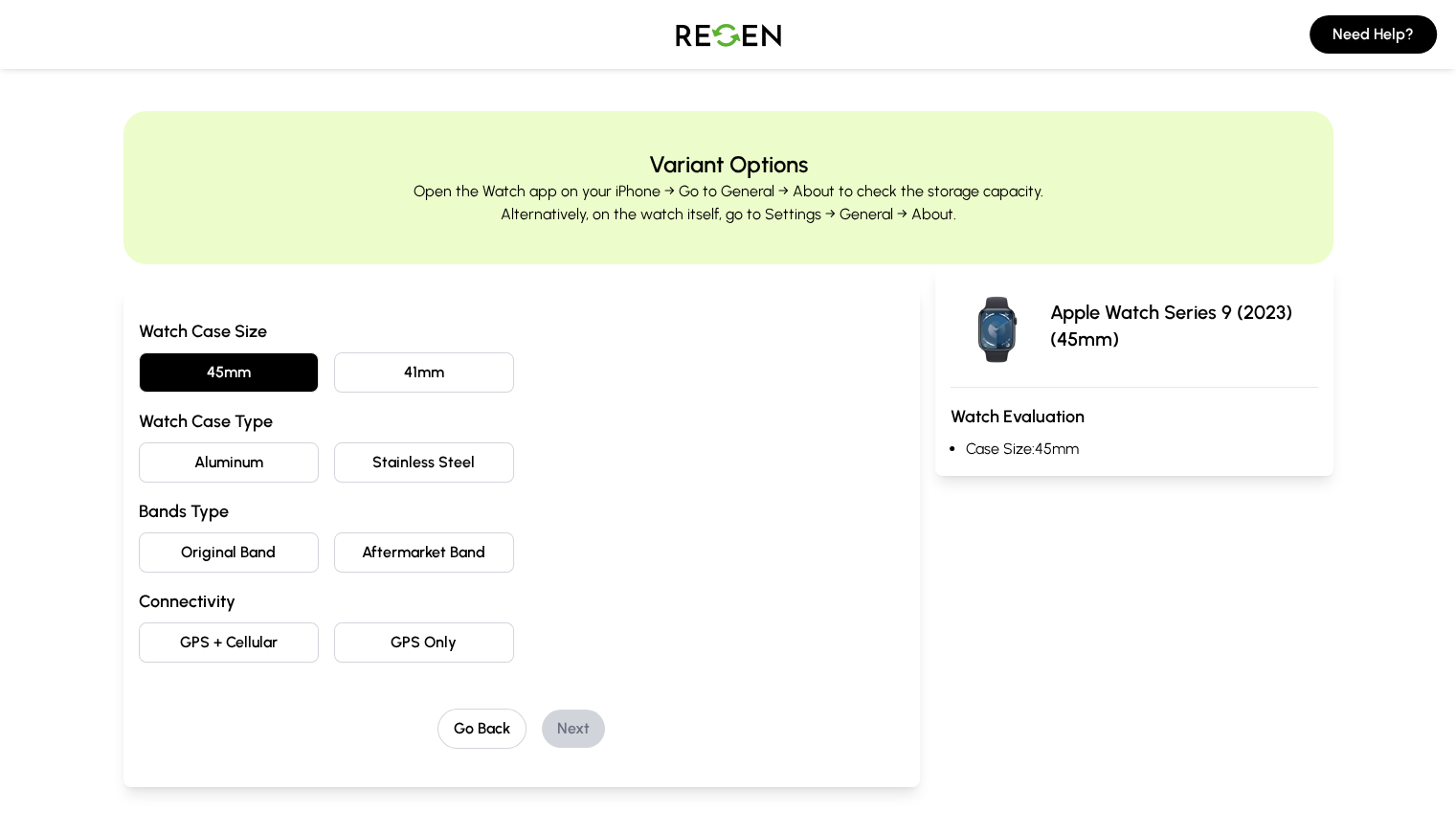
click at [334, 468] on button "Stainless Steel" at bounding box center [424, 462] width 180 height 40
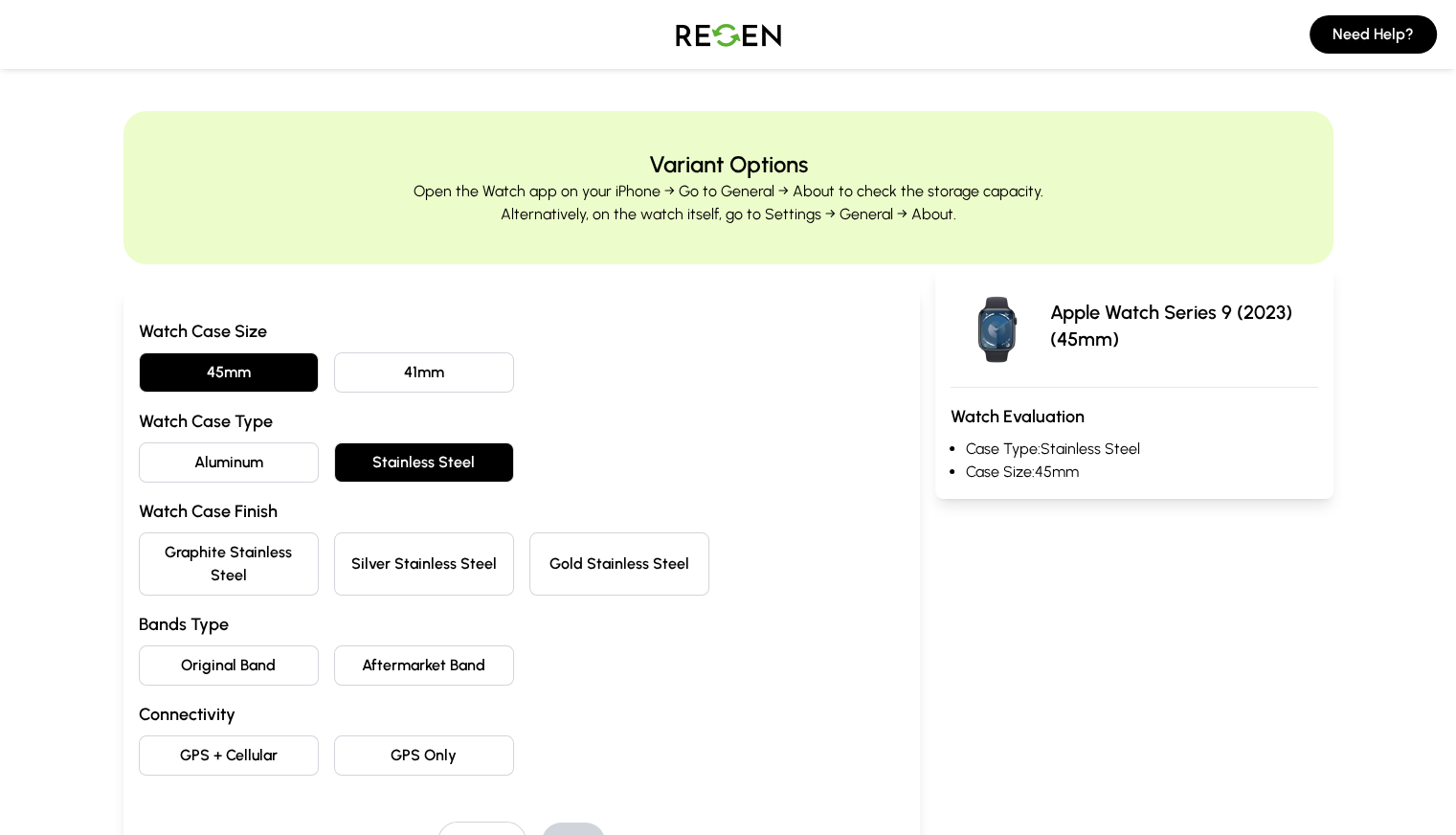
click at [205, 468] on button "Aluminum" at bounding box center [229, 462] width 180 height 40
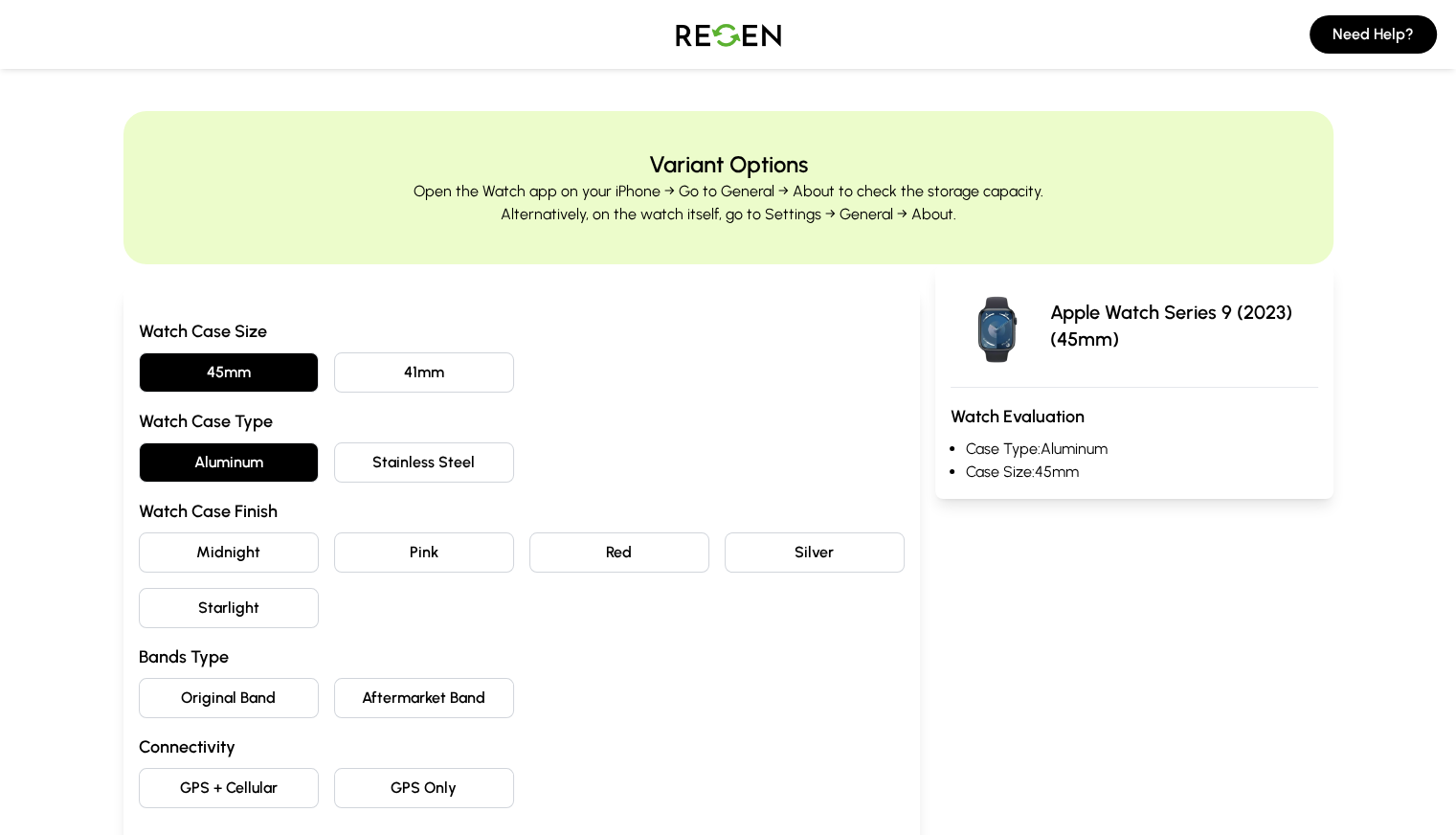
click at [334, 461] on button "Stainless Steel" at bounding box center [424, 462] width 180 height 40
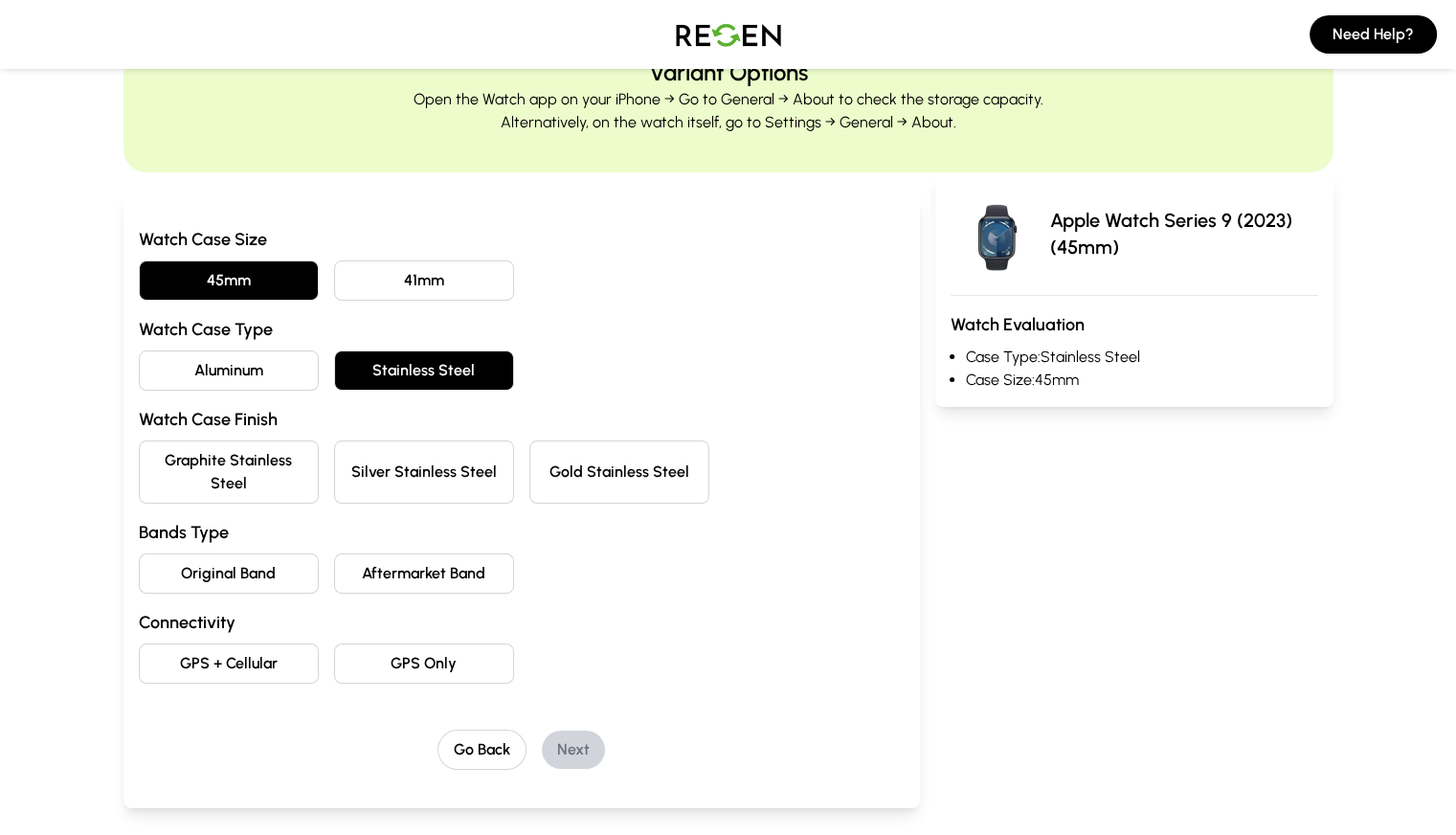
scroll to position [96, 0]
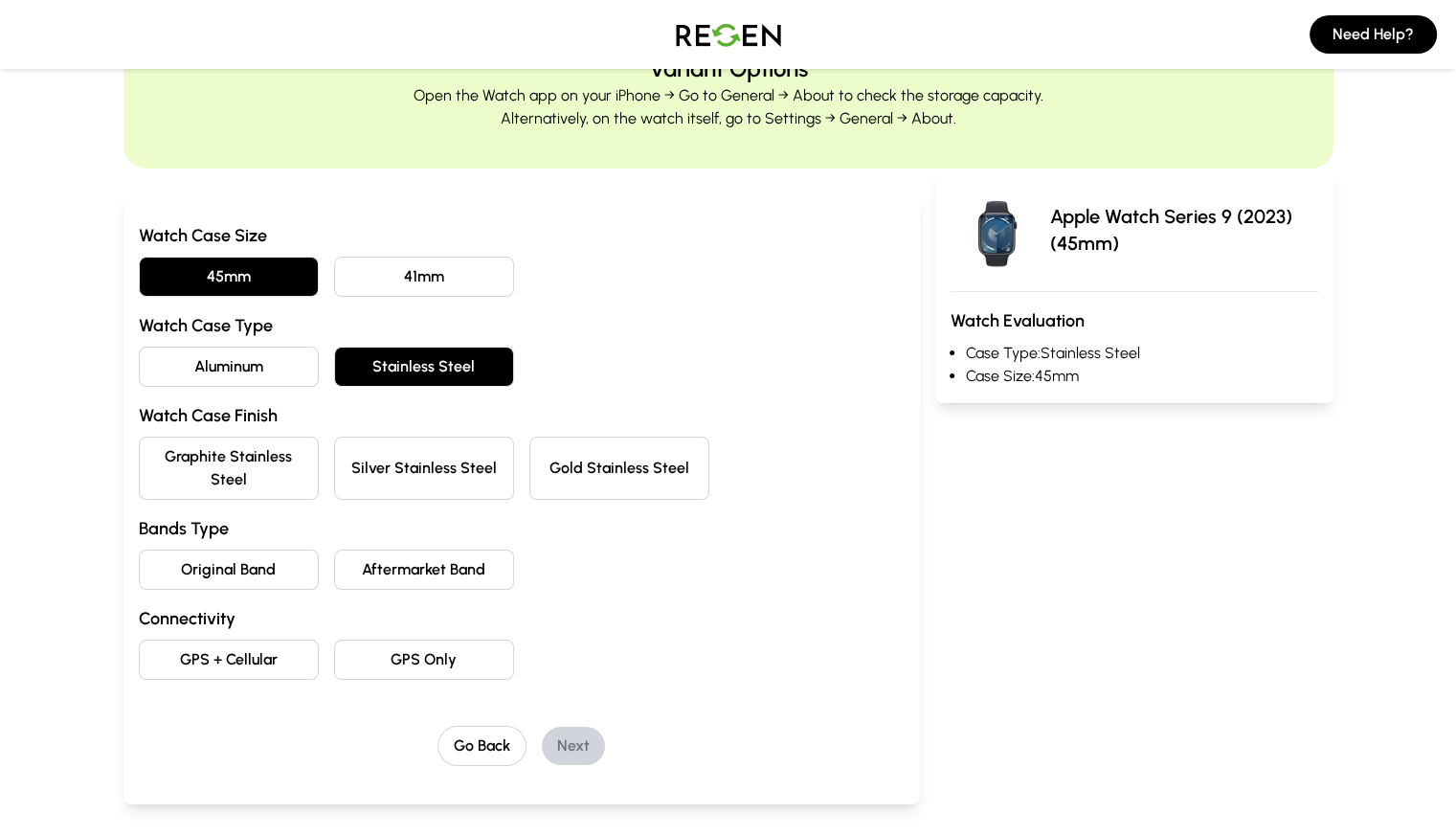
click at [210, 453] on button "Graphite Stainless Steel" at bounding box center [229, 468] width 180 height 63
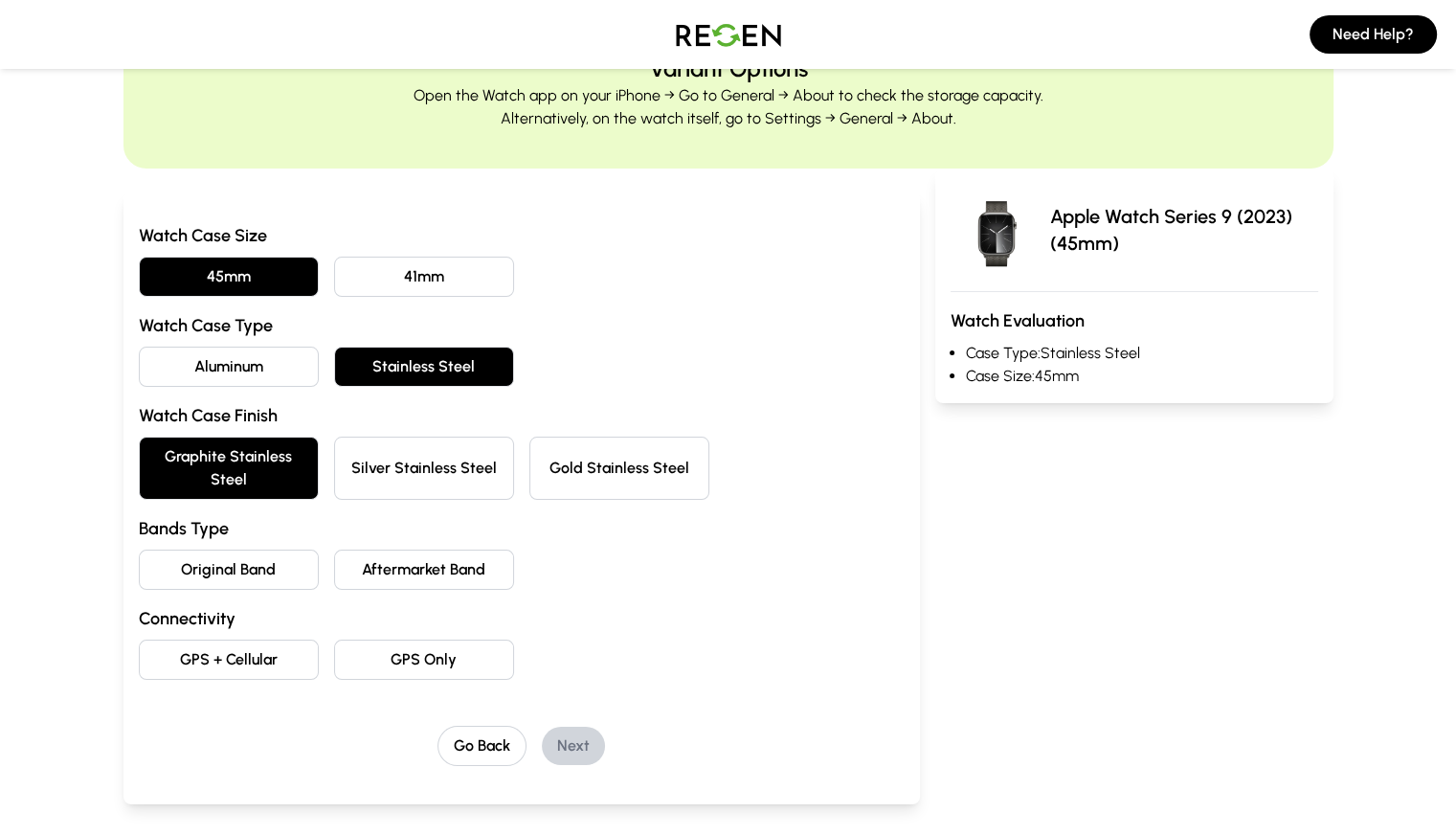
click at [334, 550] on button "Aftermarket Band" at bounding box center [424, 569] width 180 height 40
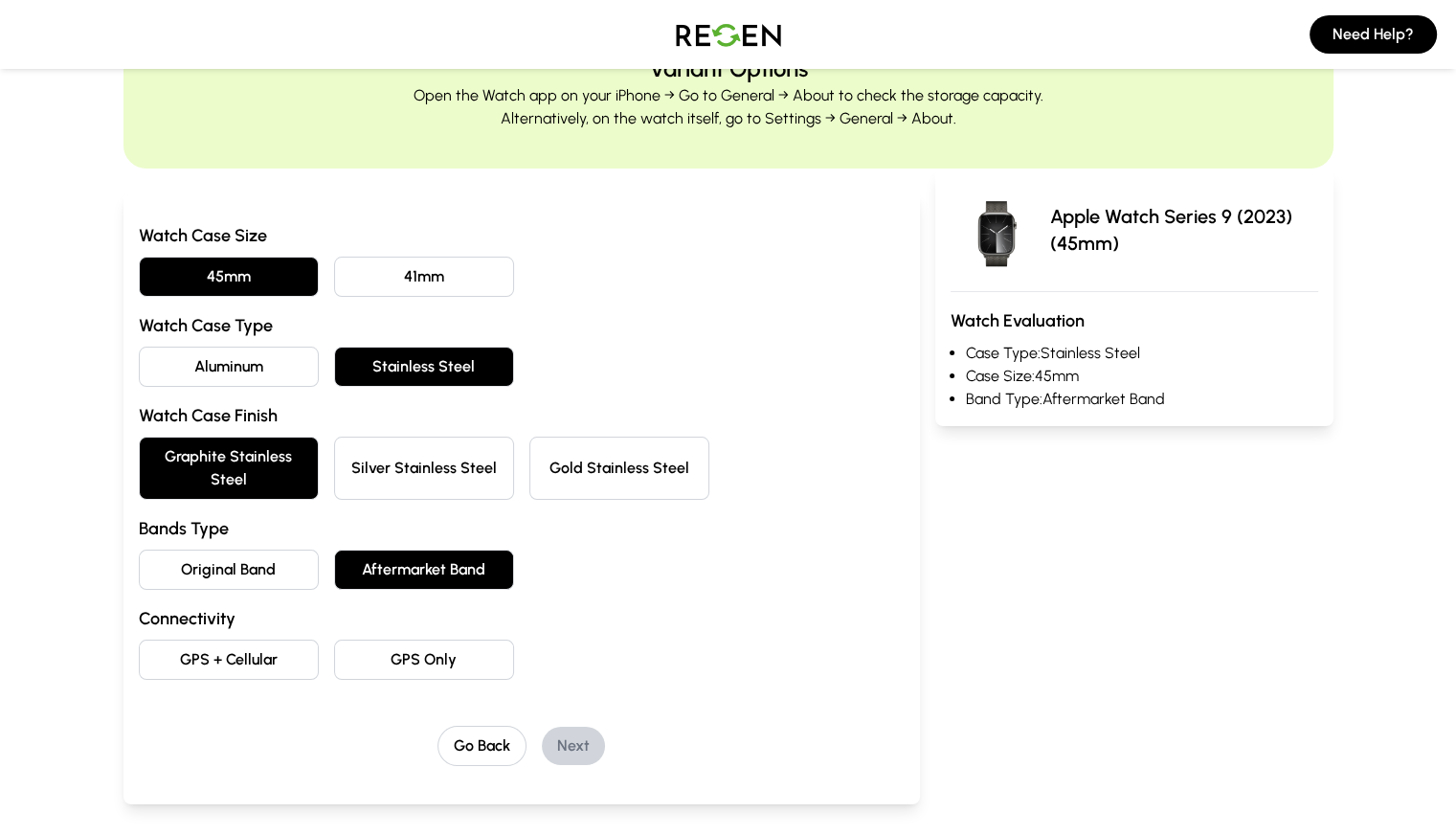
click at [334, 640] on button "GPS Only" at bounding box center [424, 659] width 180 height 40
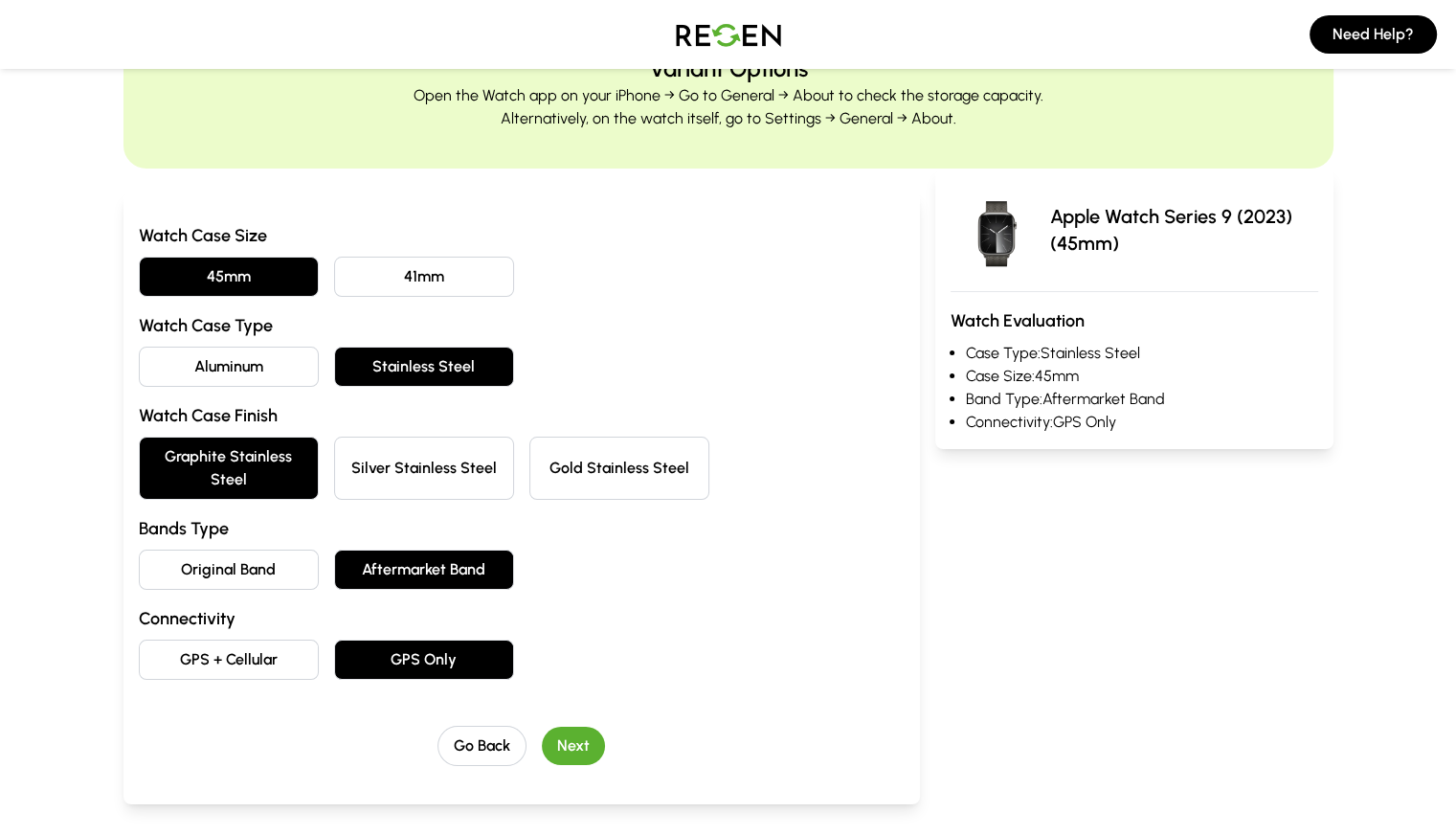
click at [542, 727] on button "Next" at bounding box center [573, 745] width 63 height 38
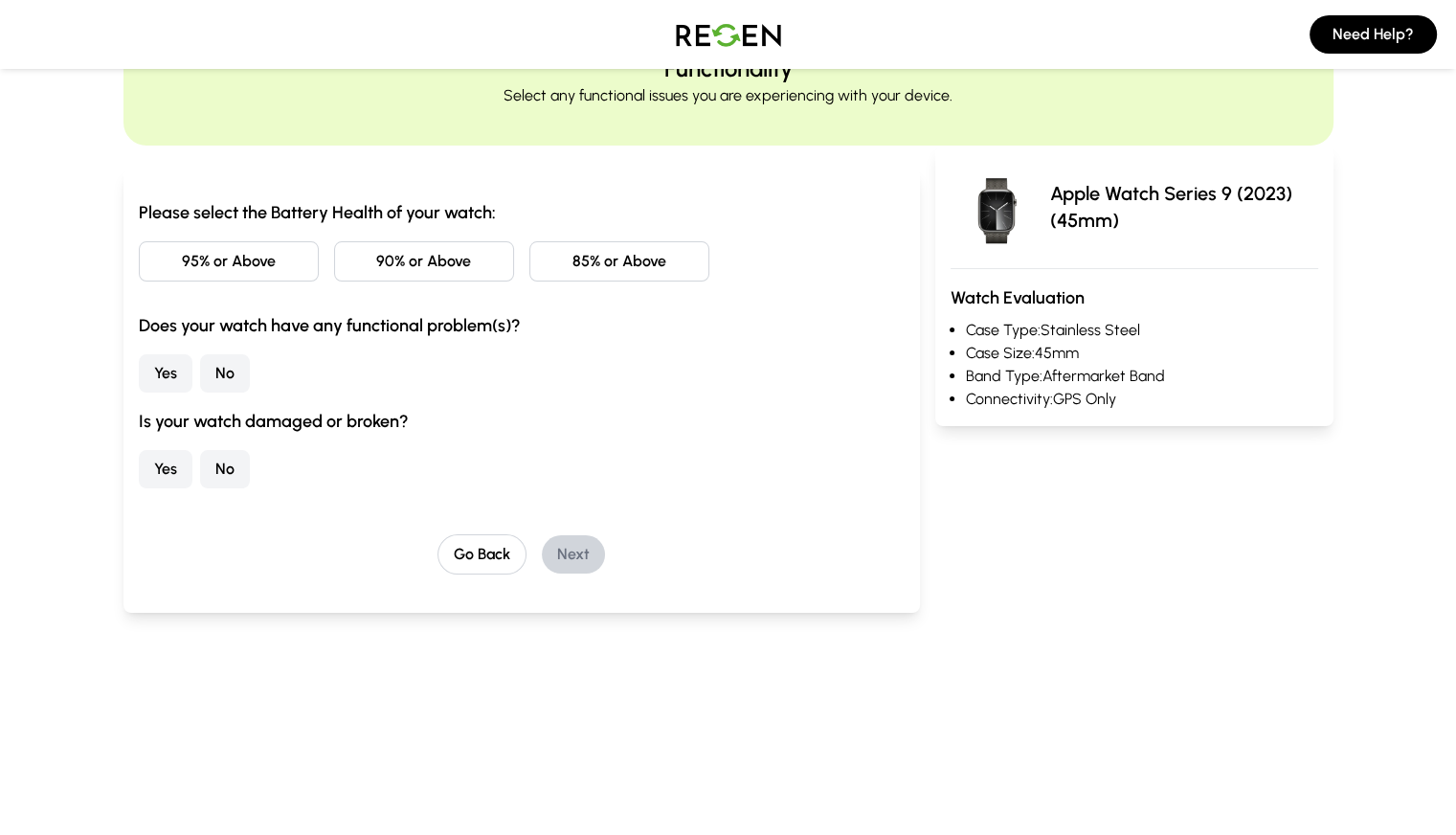
click at [177, 271] on button "95% or Above" at bounding box center [229, 261] width 180 height 40
click at [200, 374] on button "No" at bounding box center [225, 373] width 50 height 38
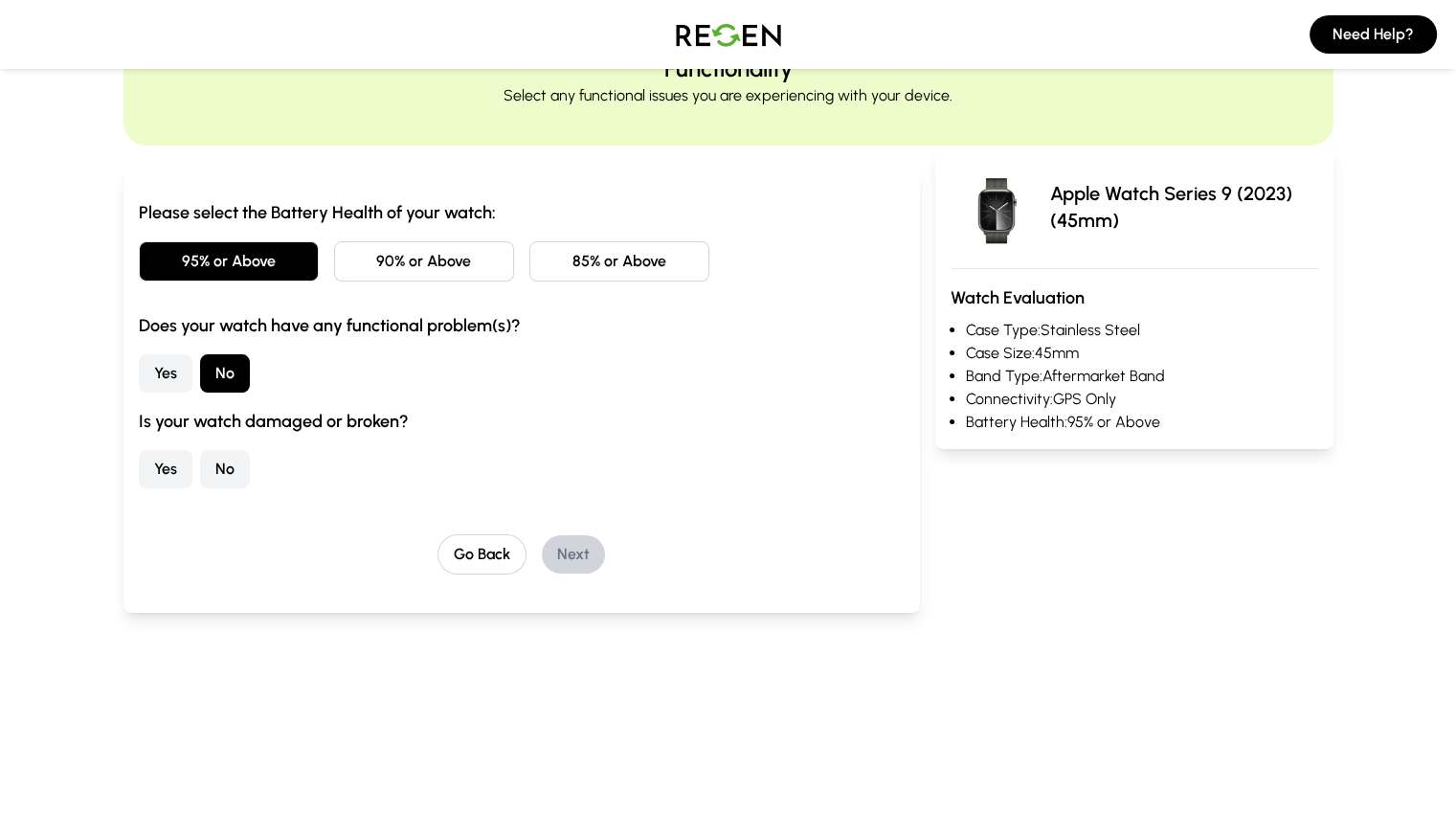
click at [200, 458] on button "No" at bounding box center [225, 469] width 50 height 38
click at [542, 557] on button "Next" at bounding box center [573, 554] width 63 height 38
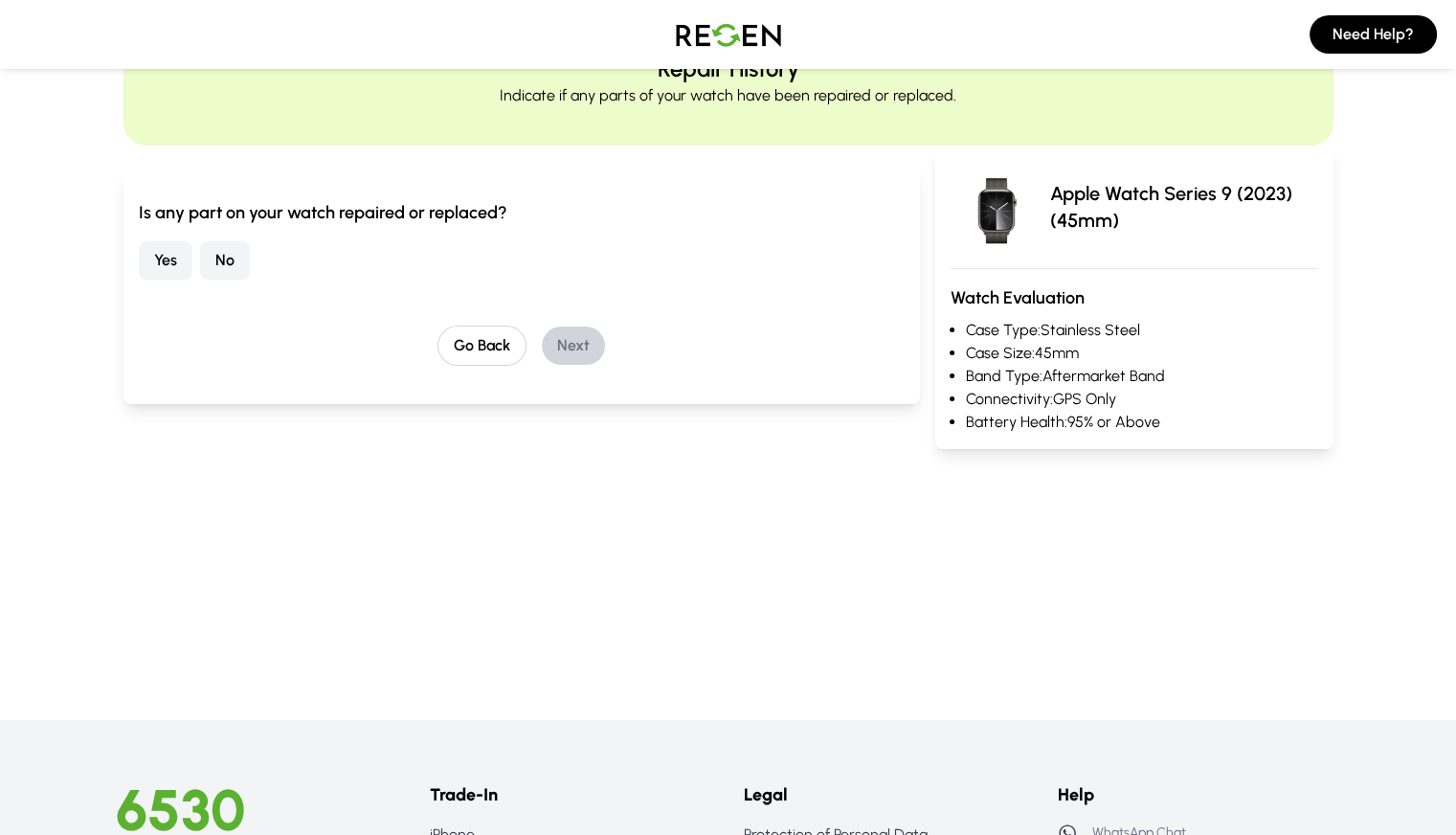
click at [200, 269] on button "No" at bounding box center [225, 260] width 50 height 38
click at [542, 333] on button "Next" at bounding box center [573, 345] width 63 height 38
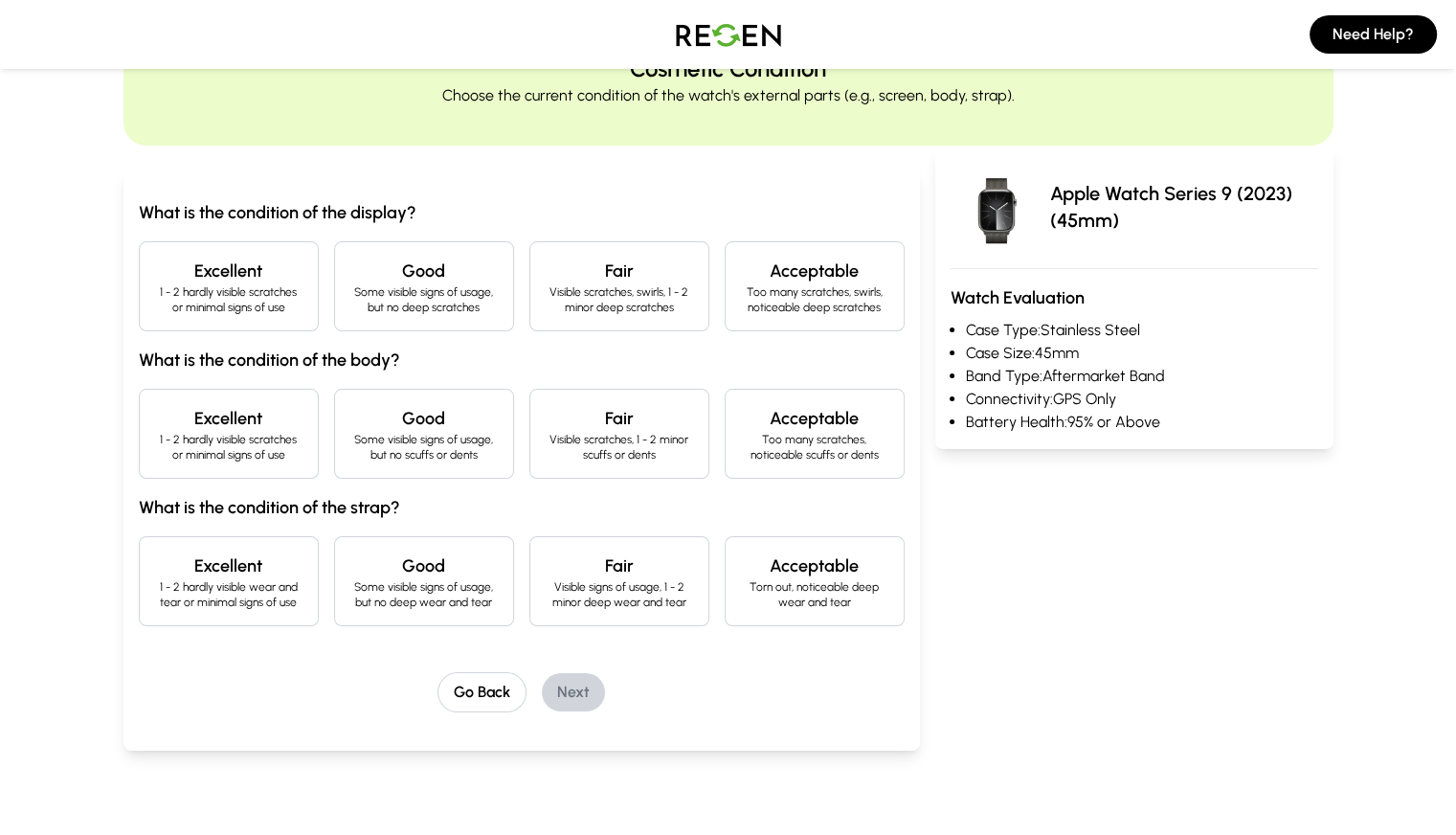
click at [199, 305] on p "1 - 2 hardly visible scratches or minimal signs of use" at bounding box center [229, 299] width 147 height 30
click at [173, 407] on h4 "Excellent" at bounding box center [229, 418] width 147 height 26
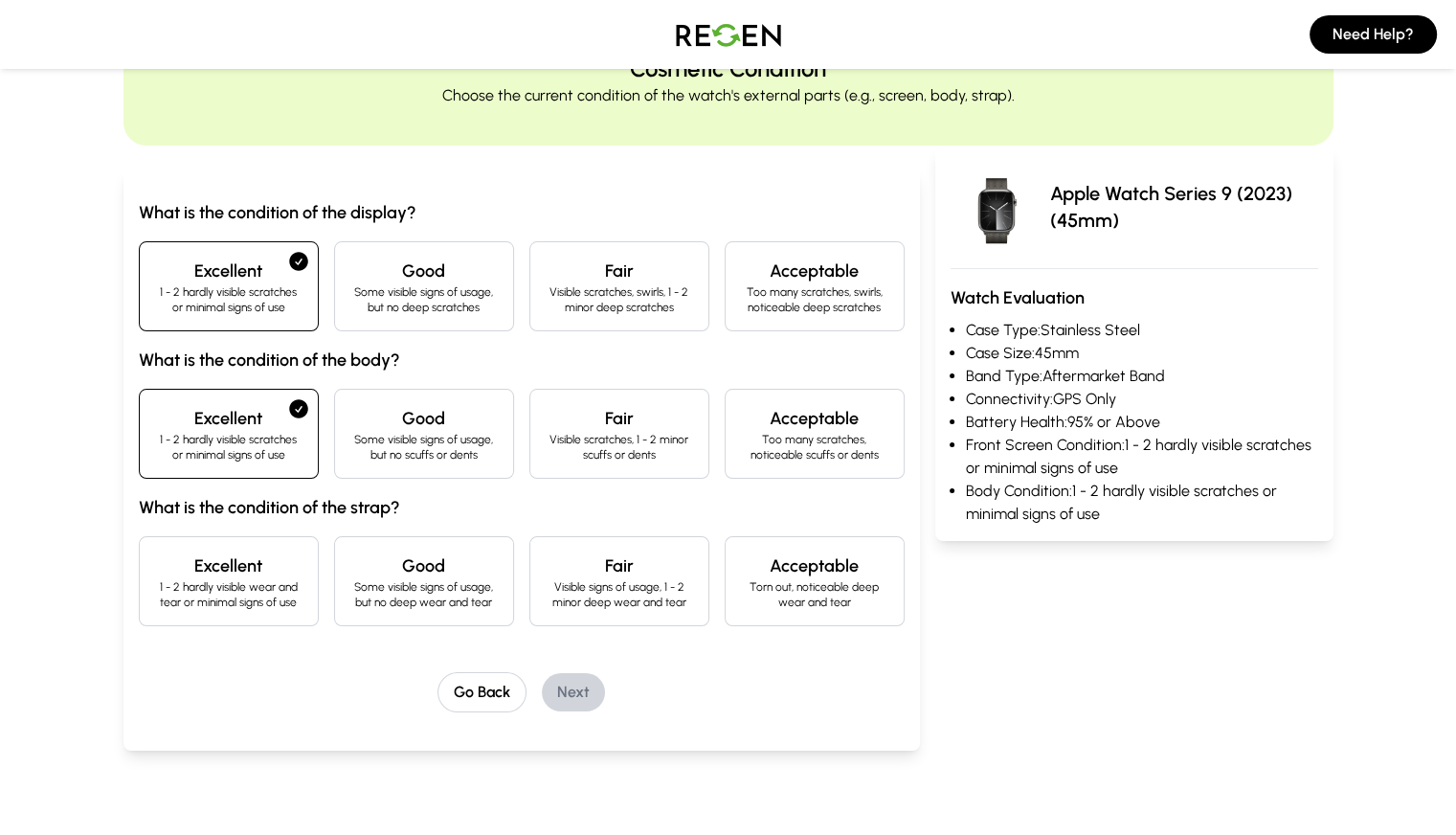
click at [406, 554] on h4 "Good" at bounding box center [424, 565] width 147 height 26
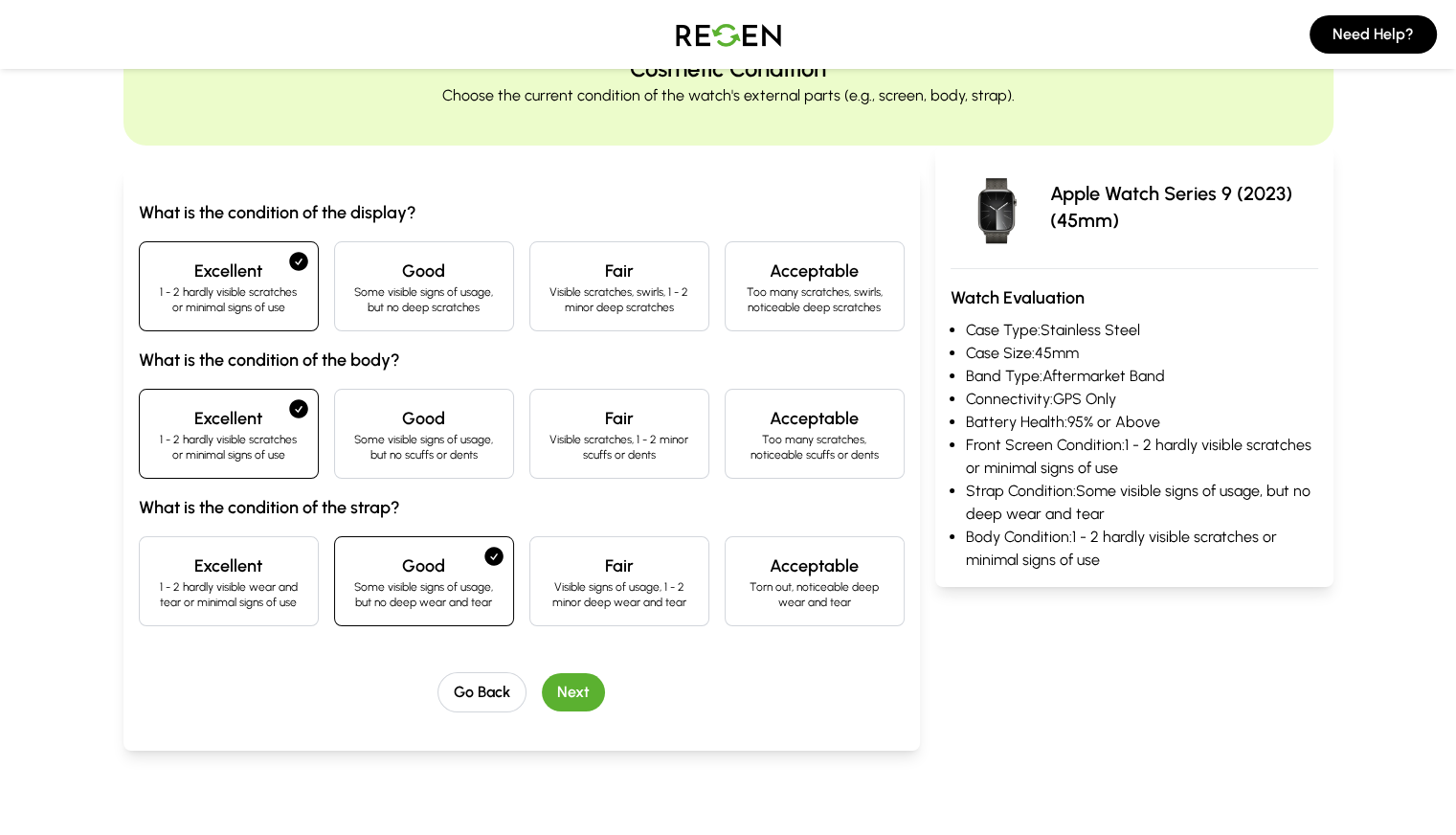
click at [542, 683] on button "Next" at bounding box center [573, 691] width 63 height 38
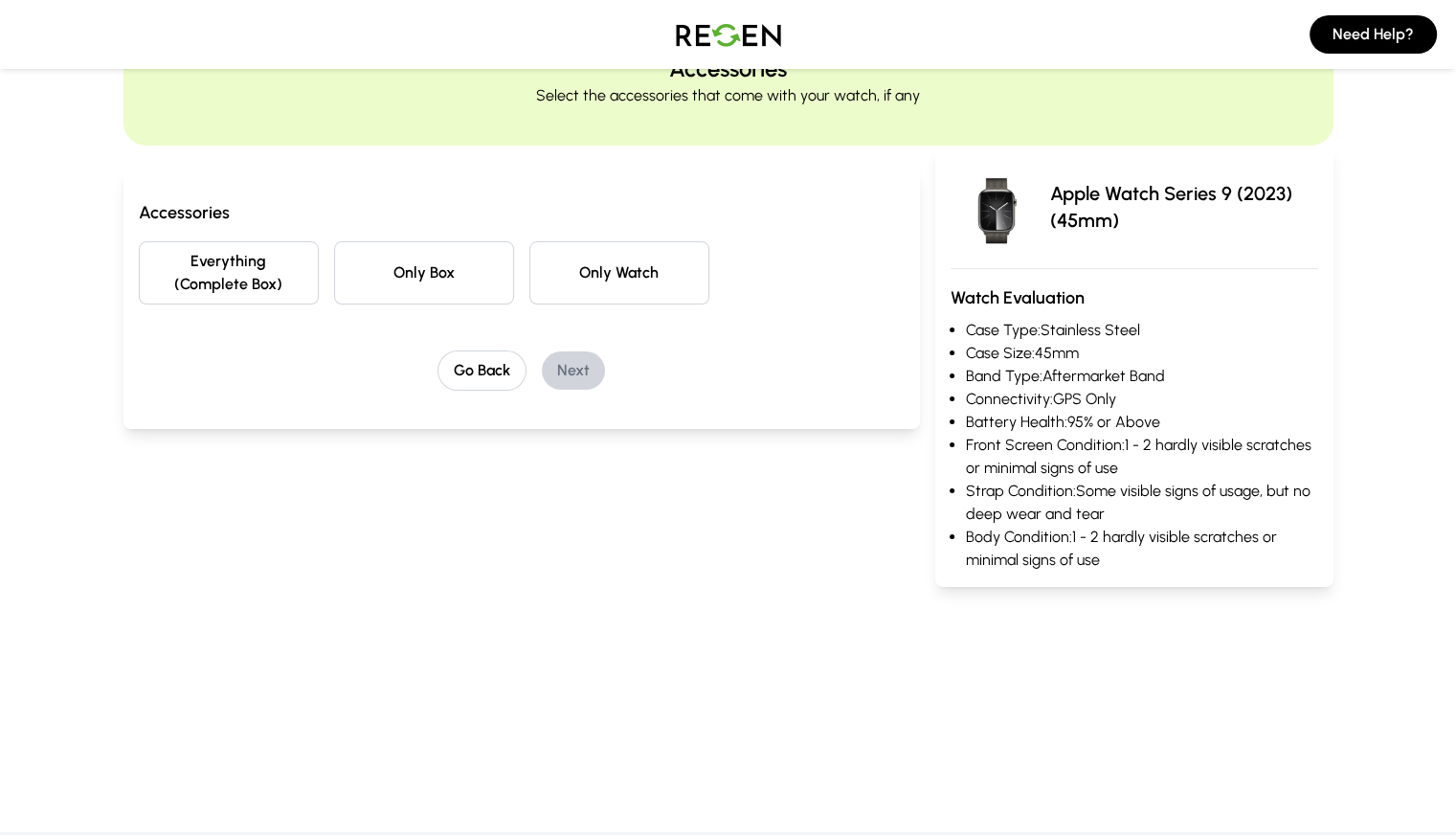
click at [540, 253] on button "Only Watch" at bounding box center [619, 272] width 180 height 63
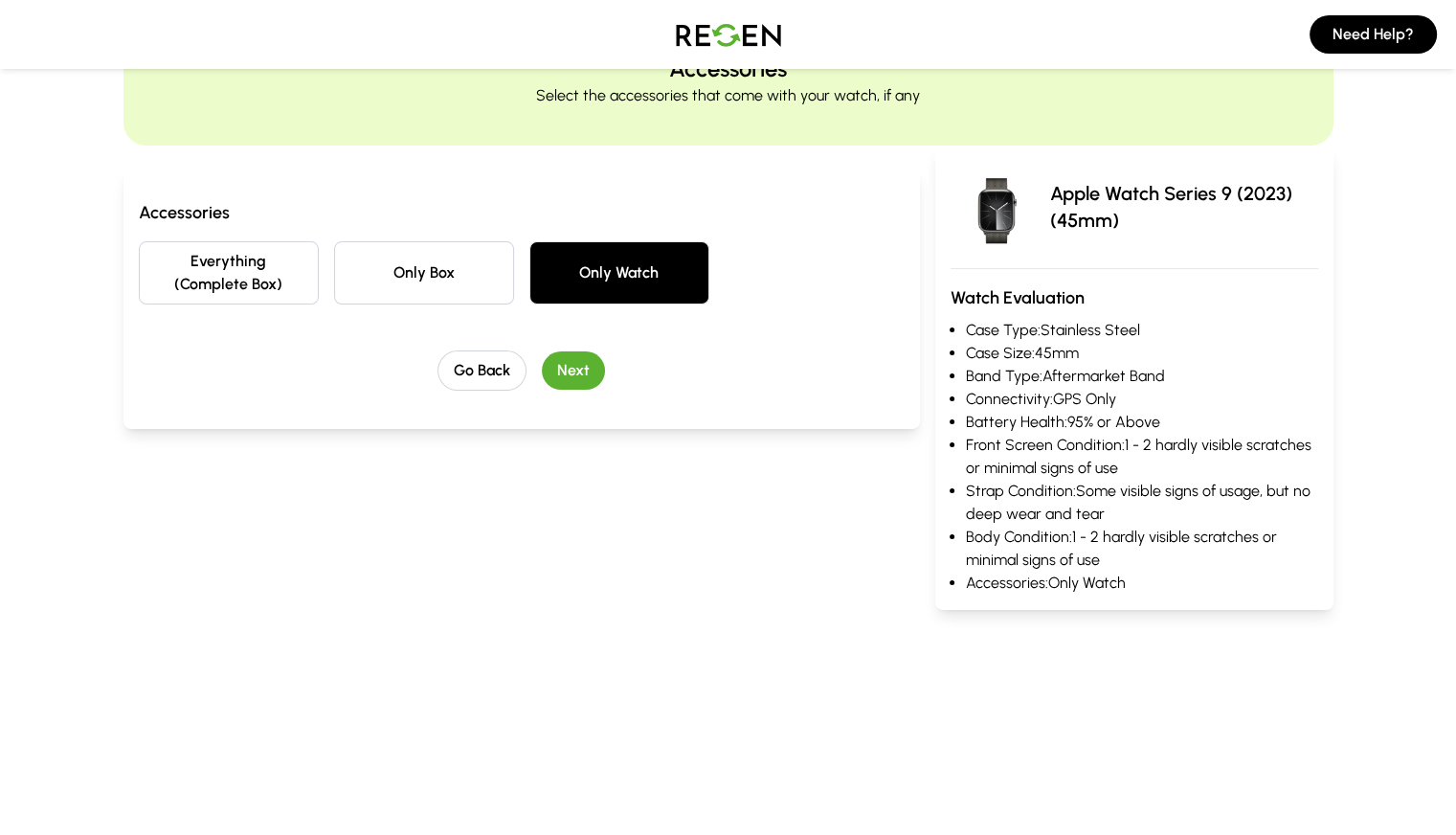
click at [551, 352] on button "Next" at bounding box center [573, 370] width 63 height 38
